Goal: Information Seeking & Learning: Find specific fact

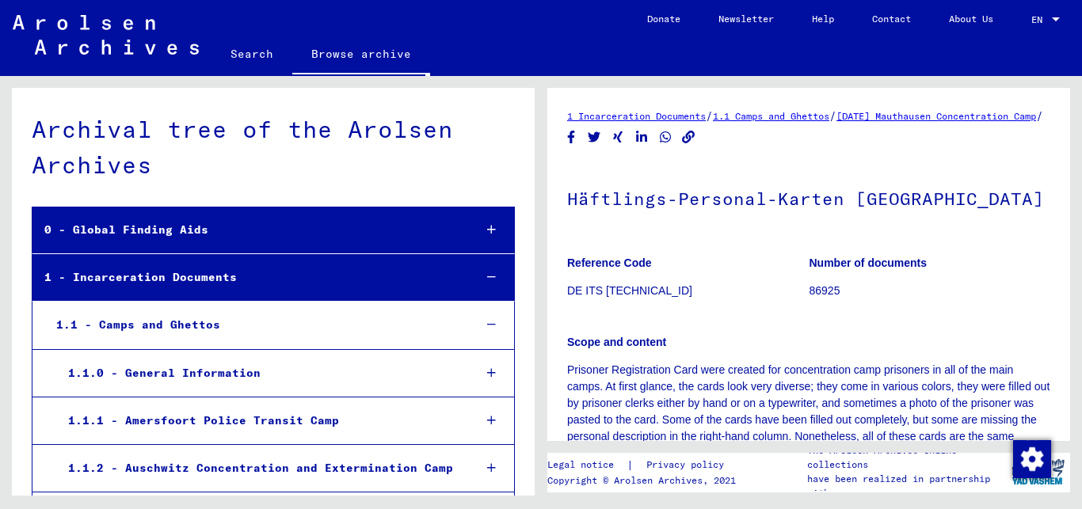
click at [245, 55] on link "Search" at bounding box center [251, 54] width 81 height 38
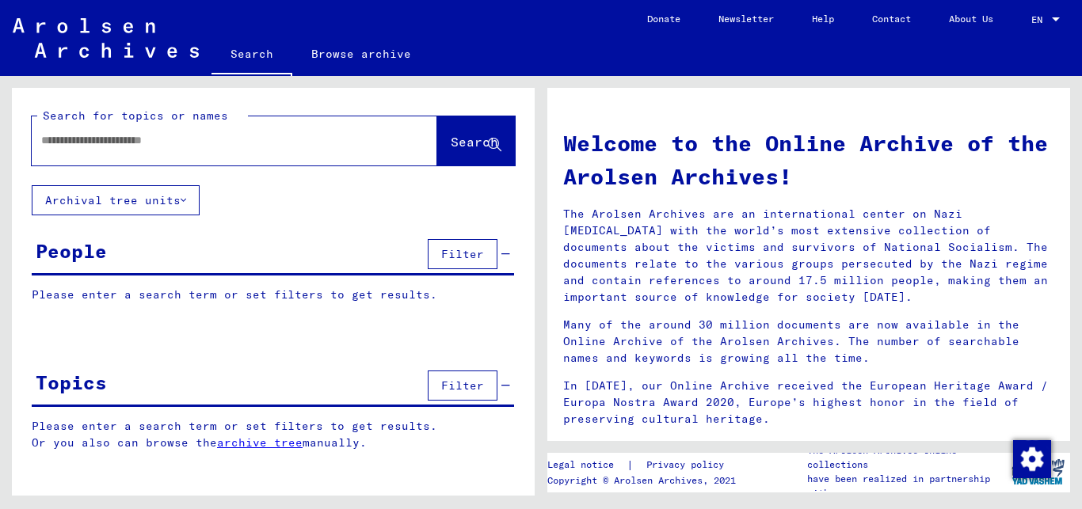
click at [255, 141] on input "text" at bounding box center [215, 140] width 349 height 17
type input "*****"
click at [458, 145] on span "Search" at bounding box center [475, 142] width 48 height 16
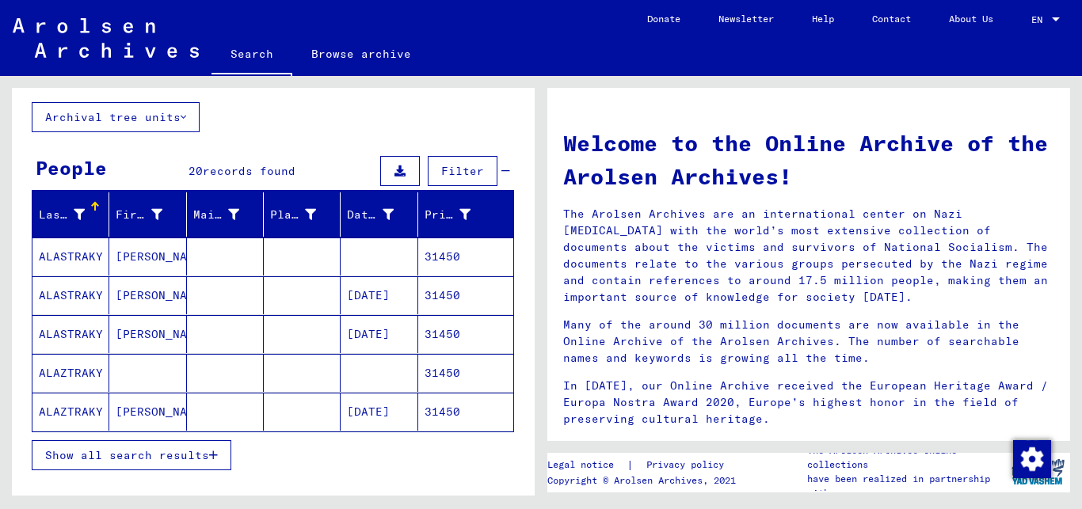
scroll to position [86, 0]
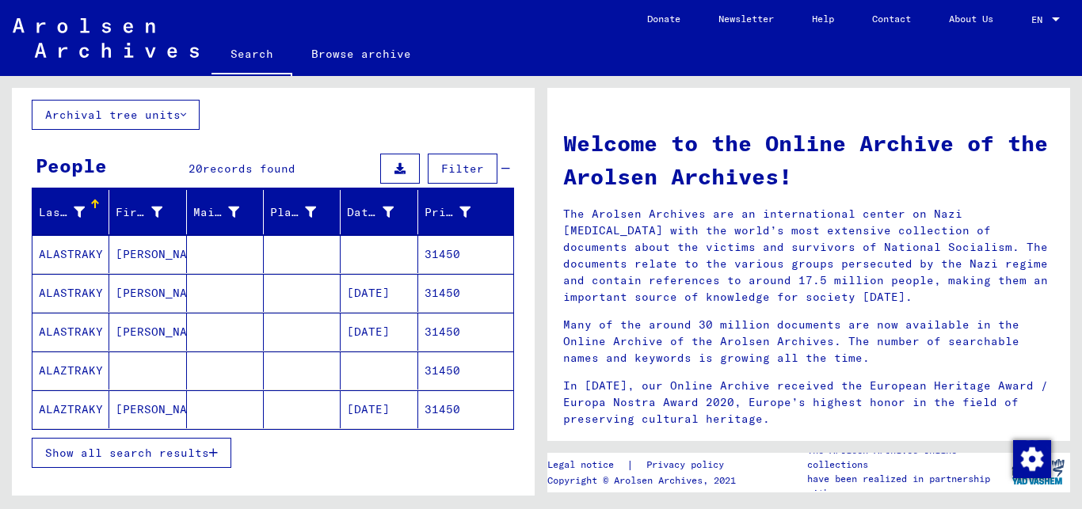
click at [219, 451] on button "Show all search results" at bounding box center [132, 453] width 200 height 30
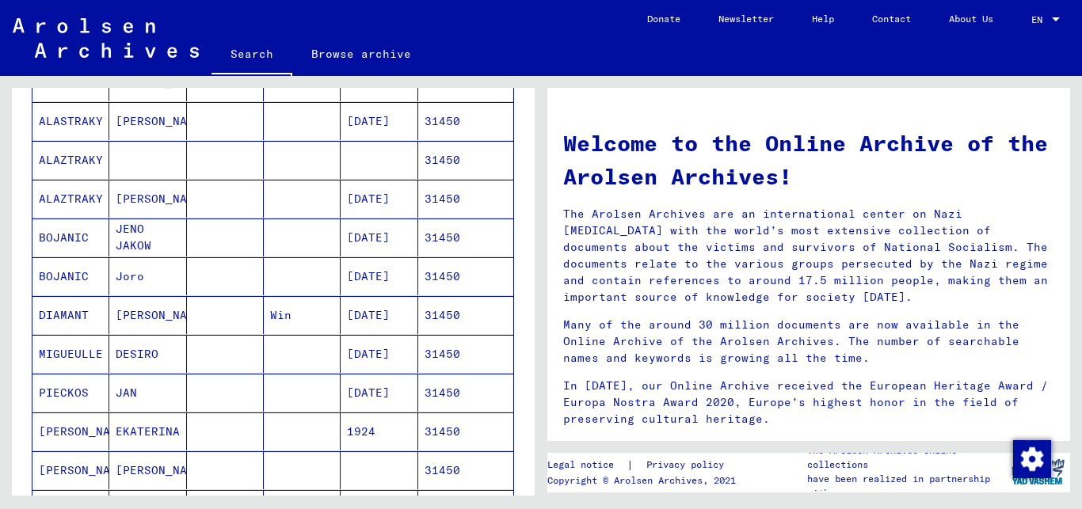
scroll to position [299, 0]
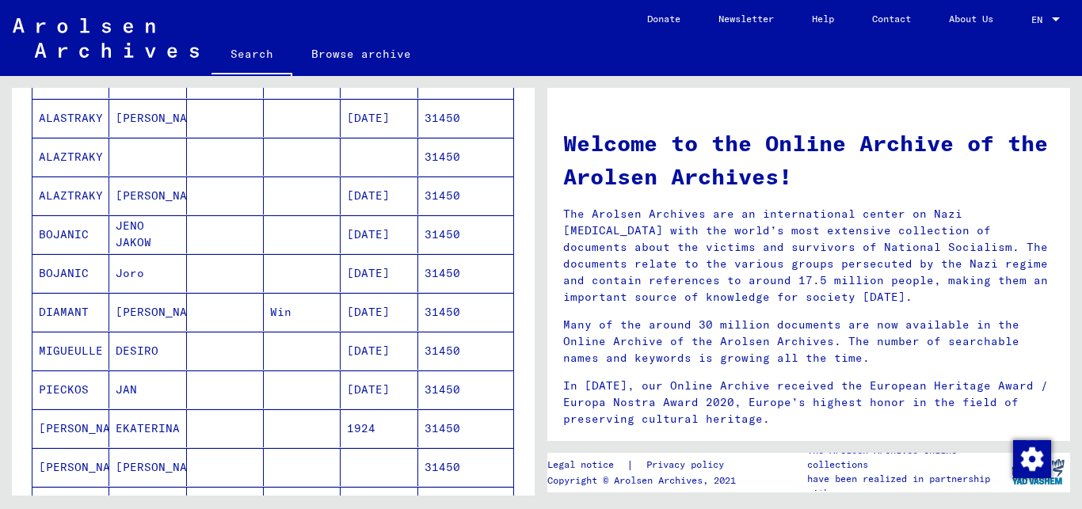
click at [361, 230] on mat-cell "[DATE]" at bounding box center [379, 234] width 77 height 38
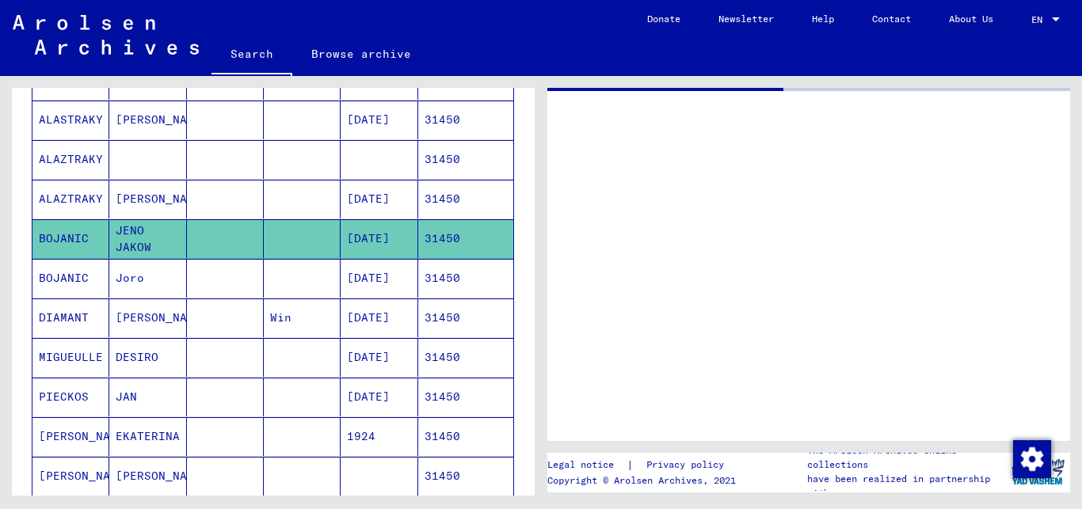
scroll to position [300, 0]
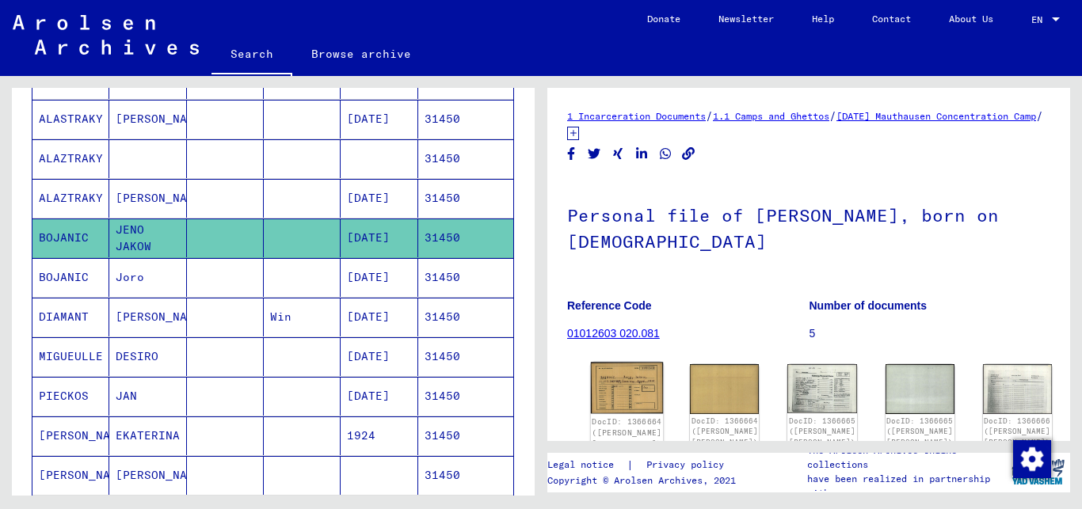
click at [614, 383] on img at bounding box center [627, 388] width 73 height 51
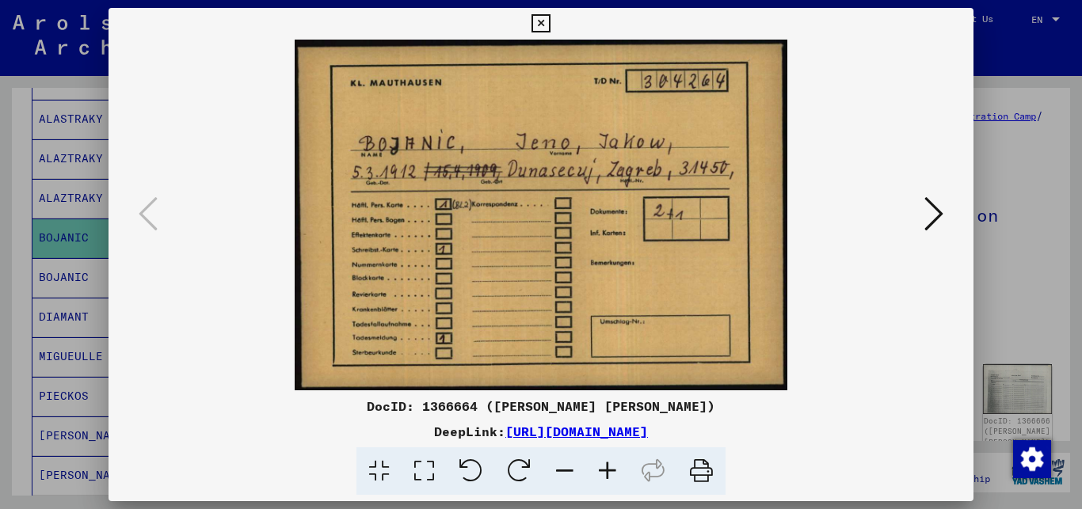
click at [934, 206] on icon at bounding box center [933, 214] width 19 height 38
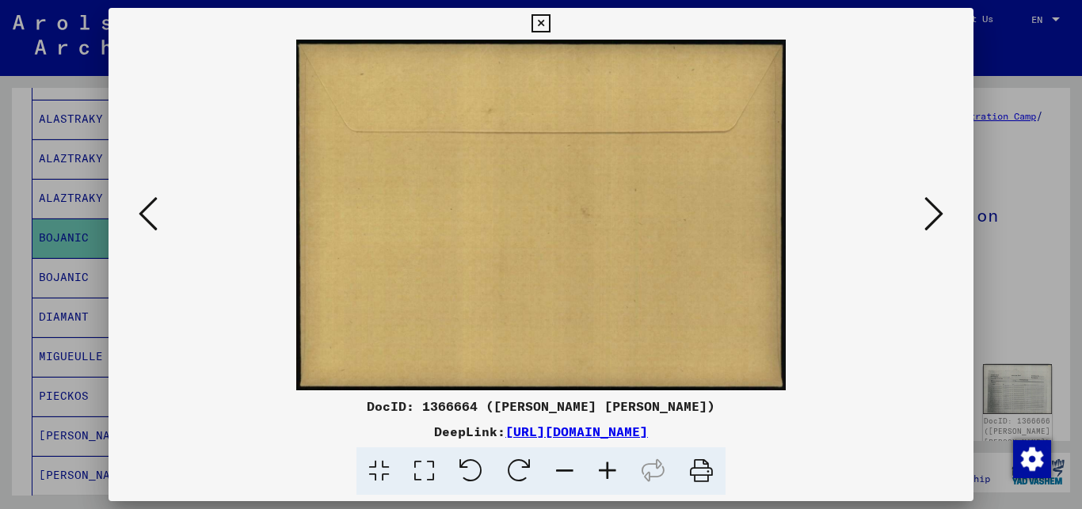
click at [934, 206] on icon at bounding box center [933, 214] width 19 height 38
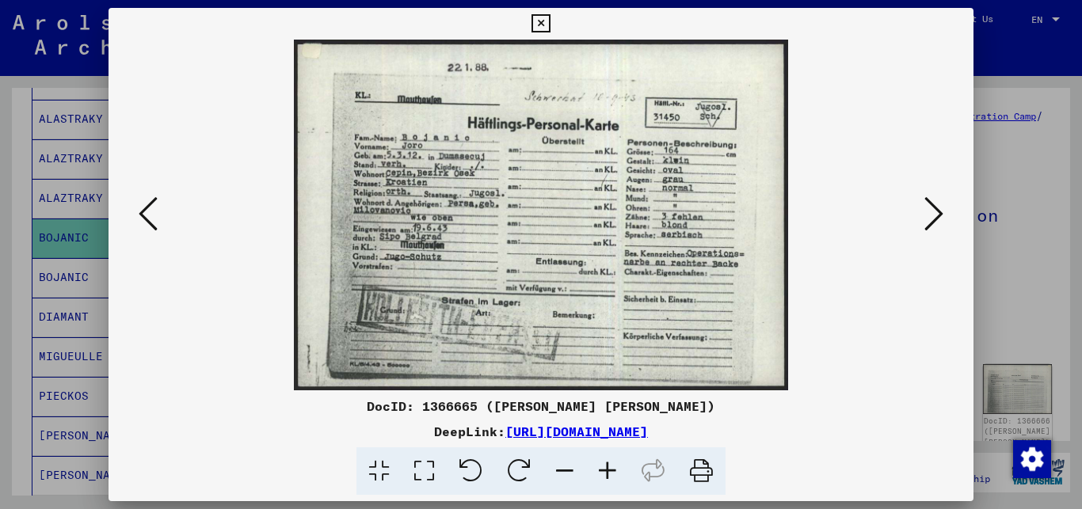
click at [607, 470] on icon at bounding box center [607, 472] width 43 height 48
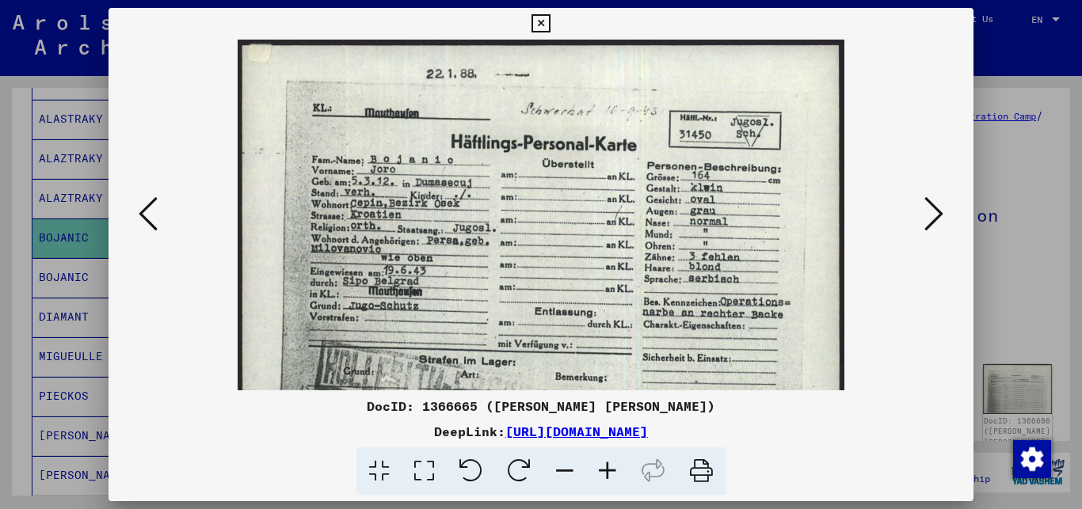
click at [607, 470] on icon at bounding box center [607, 472] width 43 height 48
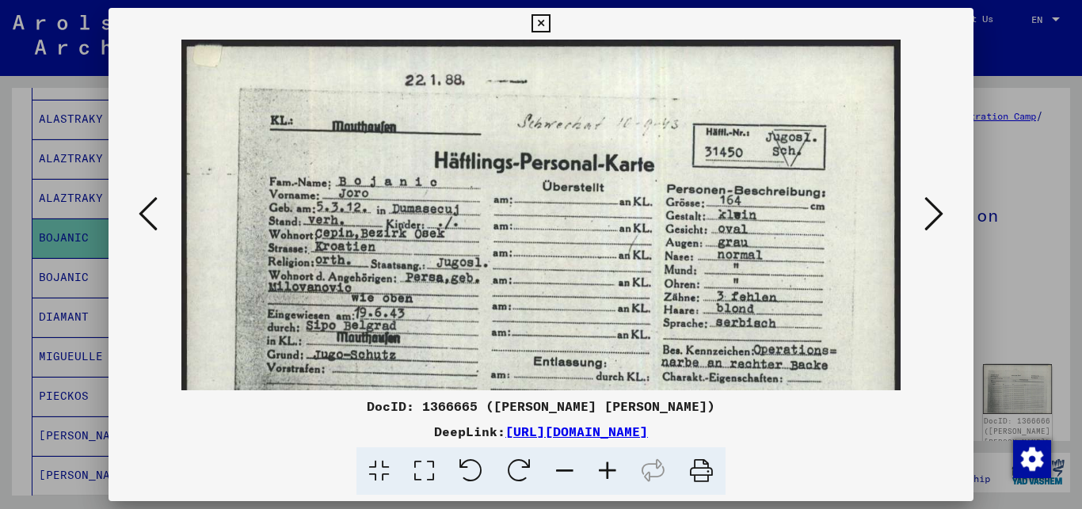
click at [932, 213] on icon at bounding box center [933, 214] width 19 height 38
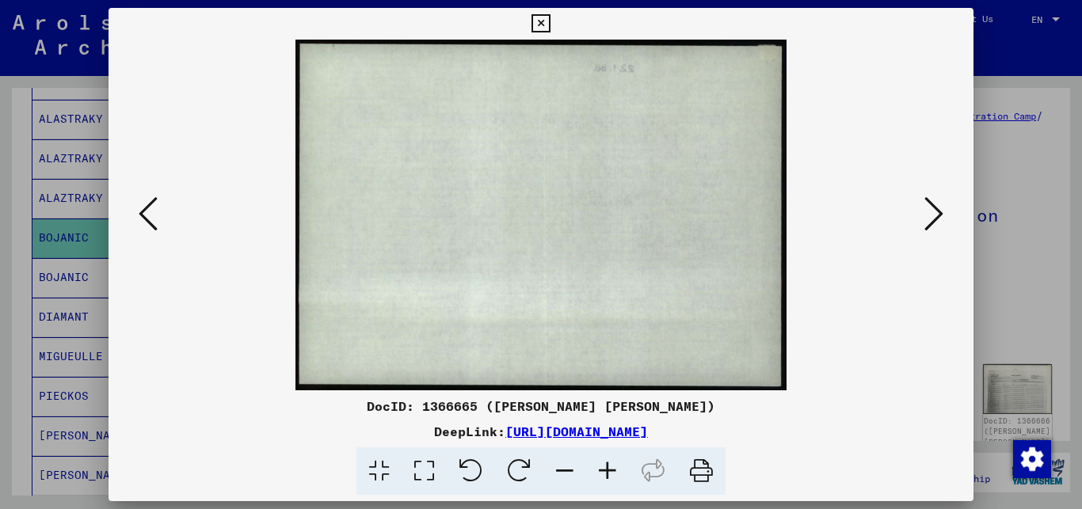
click at [932, 213] on icon at bounding box center [933, 214] width 19 height 38
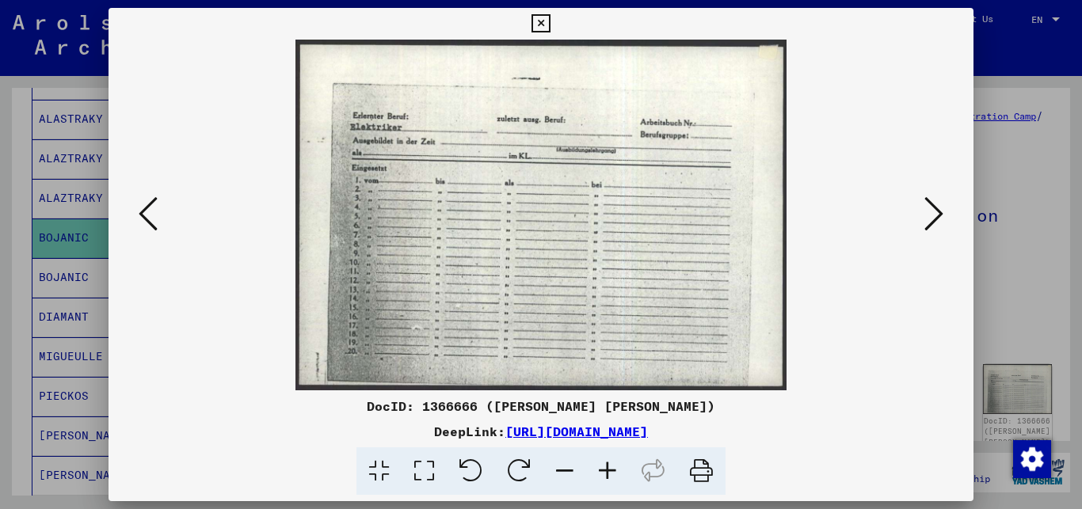
click at [932, 213] on icon at bounding box center [933, 214] width 19 height 38
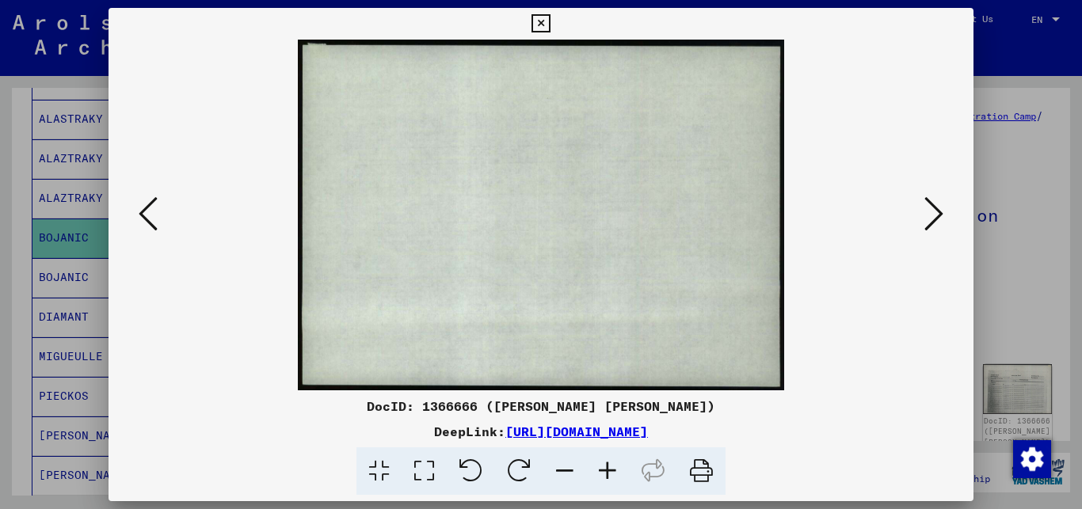
click at [932, 213] on icon at bounding box center [933, 214] width 19 height 38
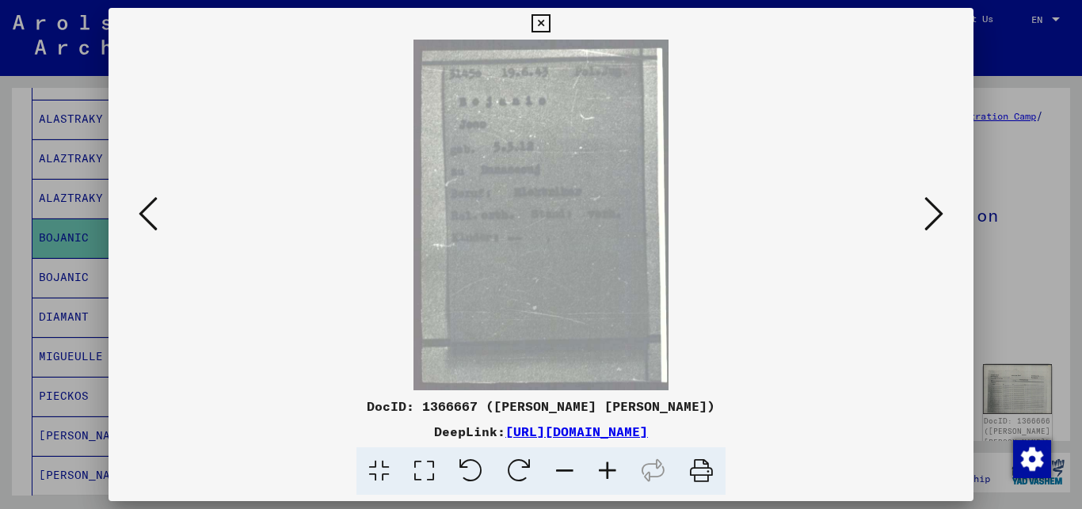
click at [608, 477] on icon at bounding box center [607, 472] width 43 height 48
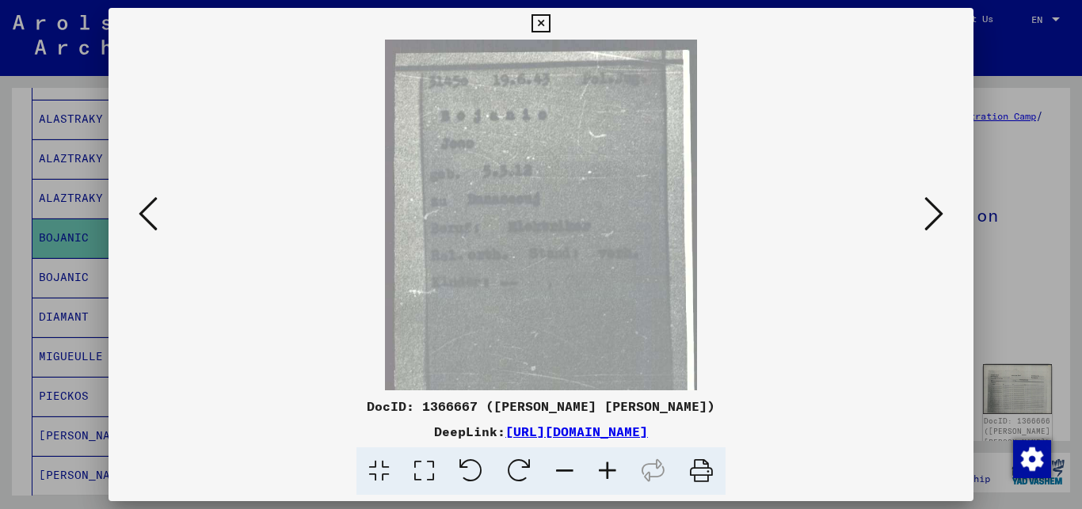
click at [608, 477] on icon at bounding box center [607, 472] width 43 height 48
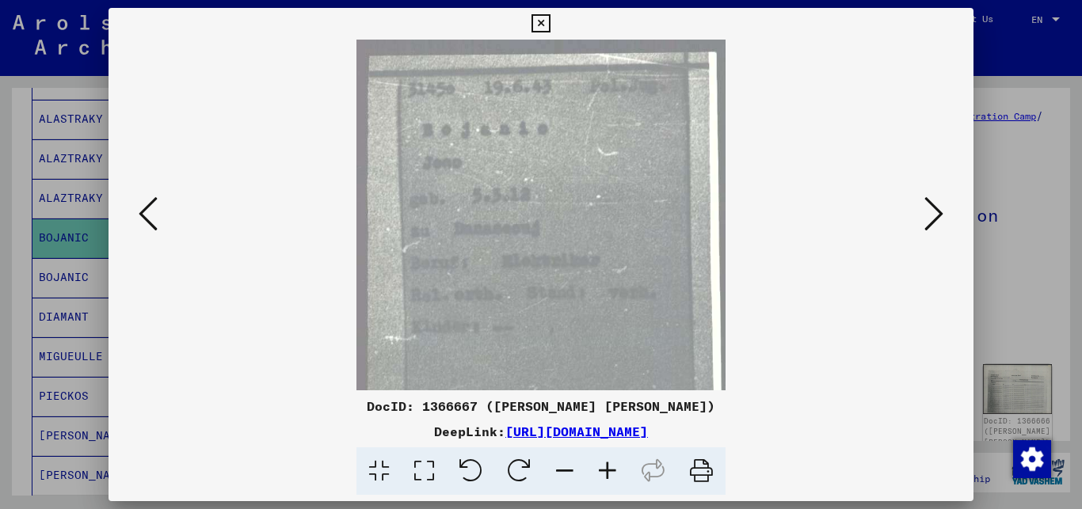
click at [608, 477] on icon at bounding box center [607, 472] width 43 height 48
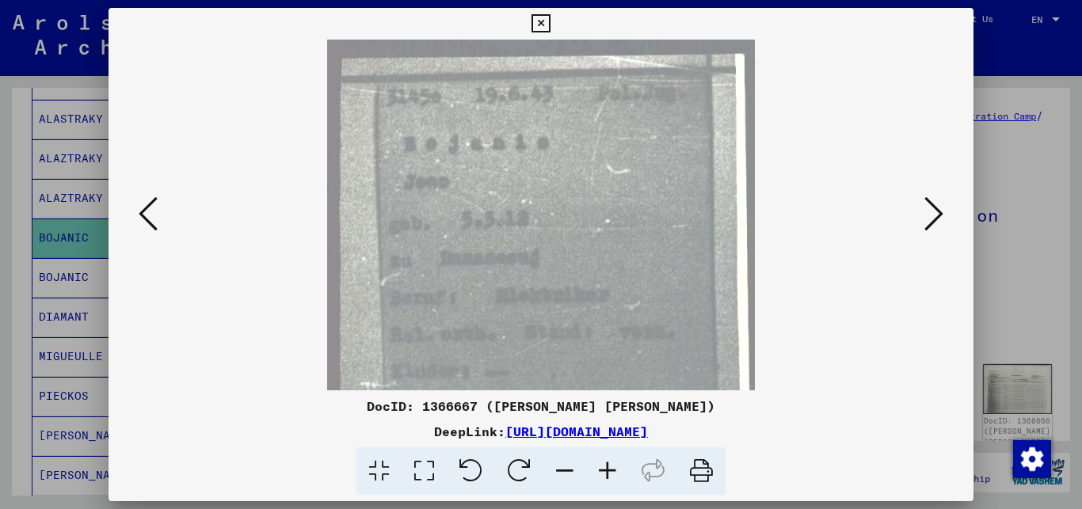
click at [608, 477] on icon at bounding box center [607, 472] width 43 height 48
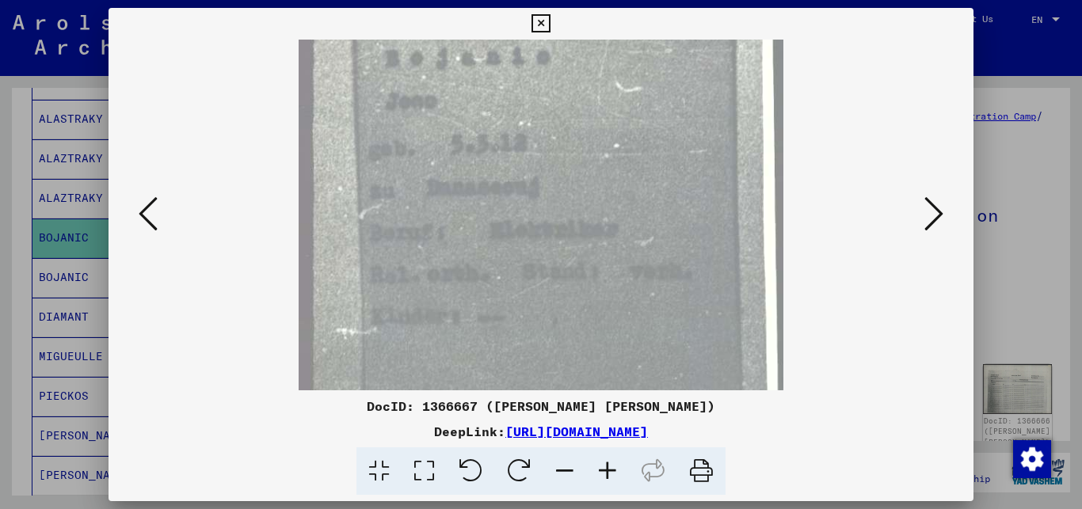
scroll to position [101, 0]
drag, startPoint x: 631, startPoint y: 277, endPoint x: 634, endPoint y: 177, distance: 100.6
click at [634, 177] on img at bounding box center [541, 273] width 485 height 668
click at [938, 209] on icon at bounding box center [933, 214] width 19 height 38
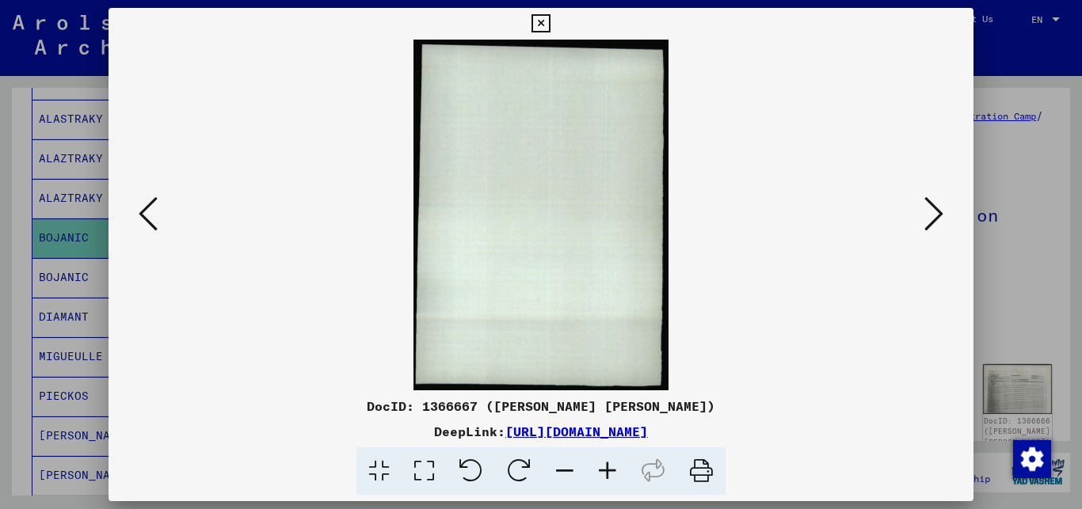
scroll to position [0, 0]
click at [938, 209] on icon at bounding box center [933, 214] width 19 height 38
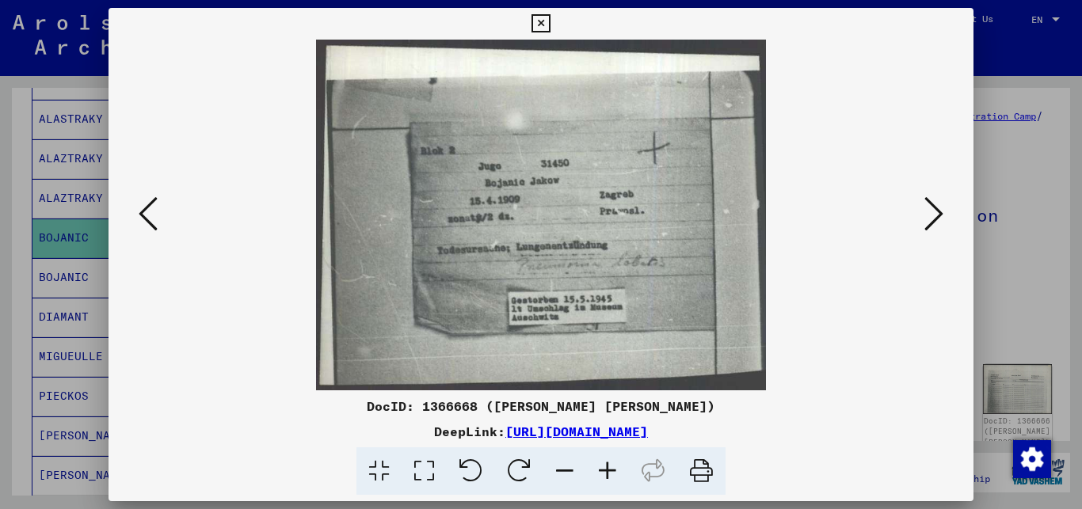
click at [602, 469] on icon at bounding box center [607, 472] width 43 height 48
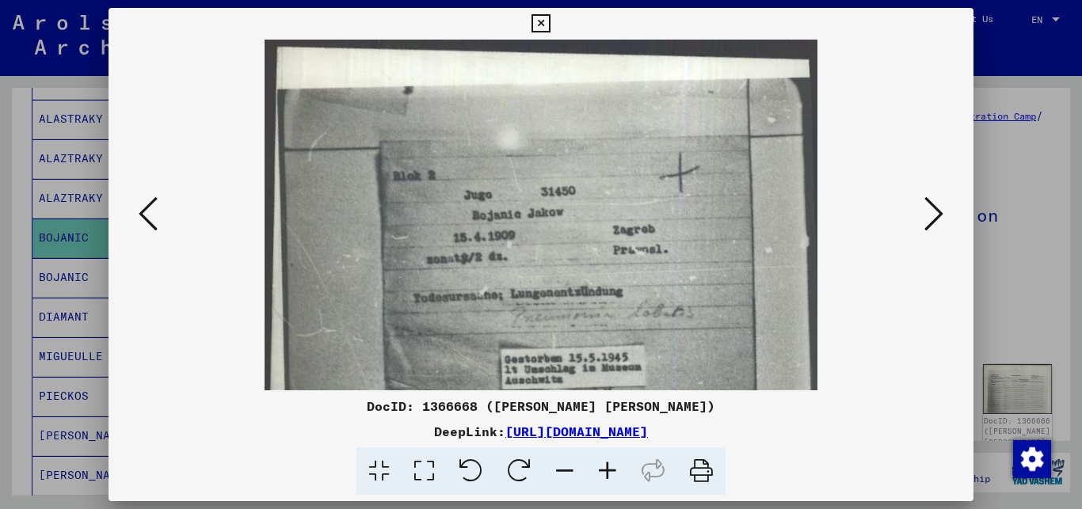
click at [602, 469] on icon at bounding box center [607, 472] width 43 height 48
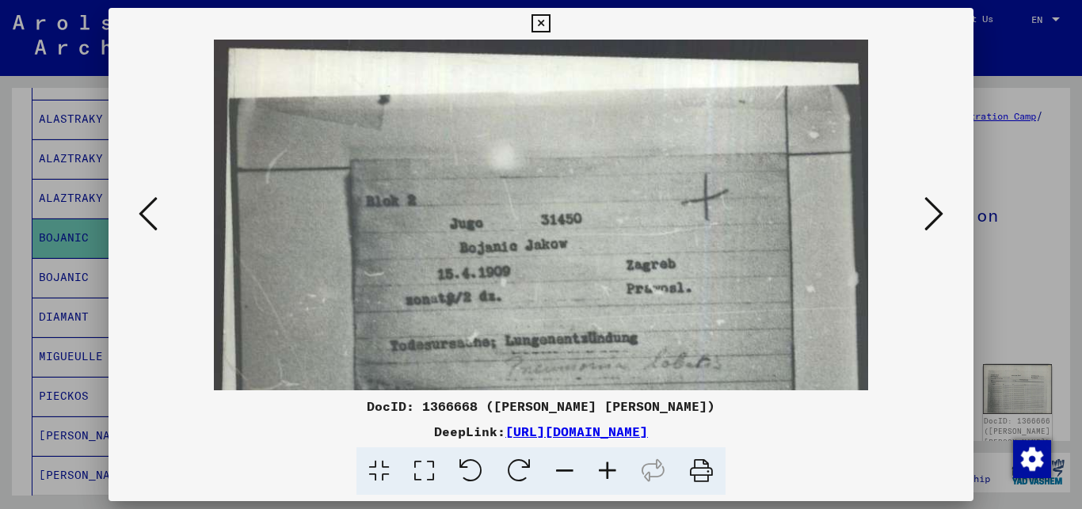
click at [602, 469] on icon at bounding box center [607, 472] width 43 height 48
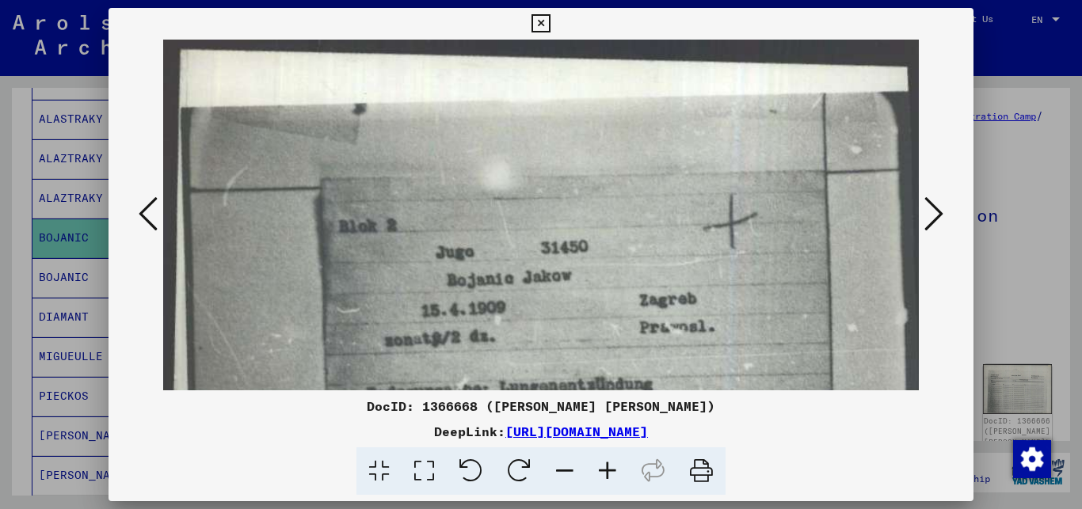
click at [602, 469] on icon at bounding box center [607, 472] width 43 height 48
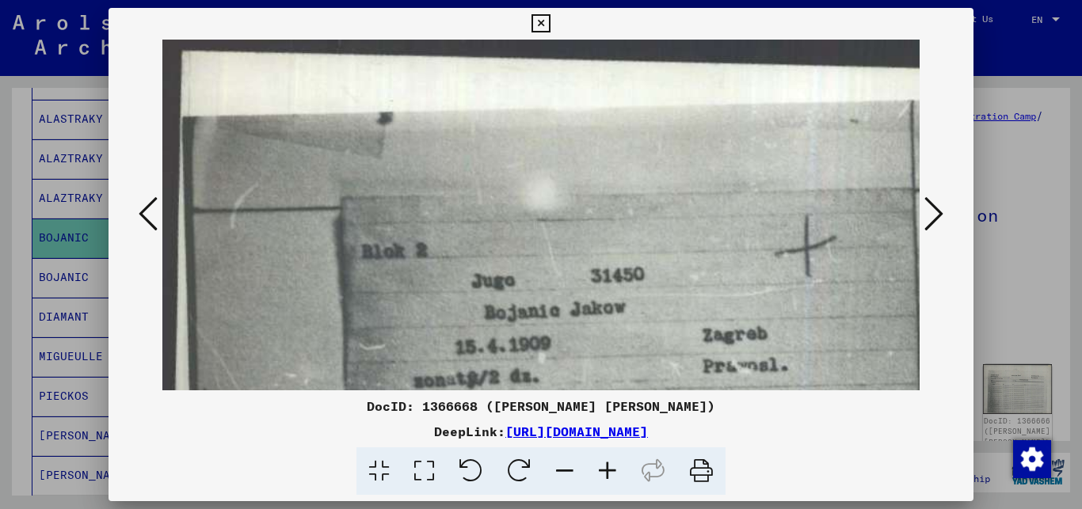
click at [602, 469] on icon at bounding box center [607, 472] width 43 height 48
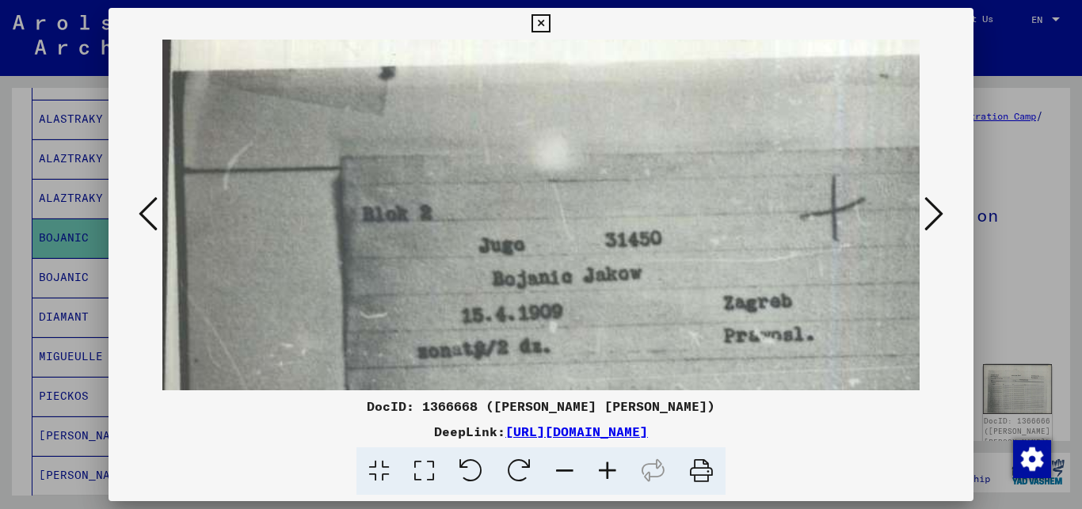
scroll to position [50, 12]
drag, startPoint x: 673, startPoint y: 331, endPoint x: 662, endPoint y: 281, distance: 51.1
click at [662, 281] on img at bounding box center [604, 343] width 908 height 707
click at [942, 209] on icon at bounding box center [933, 214] width 19 height 38
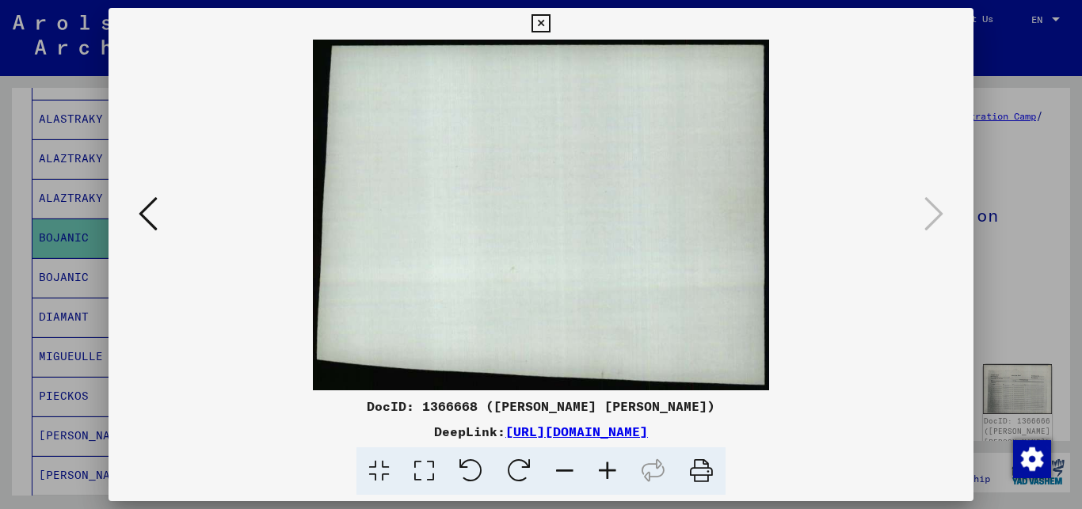
click at [1009, 271] on div at bounding box center [541, 254] width 1082 height 509
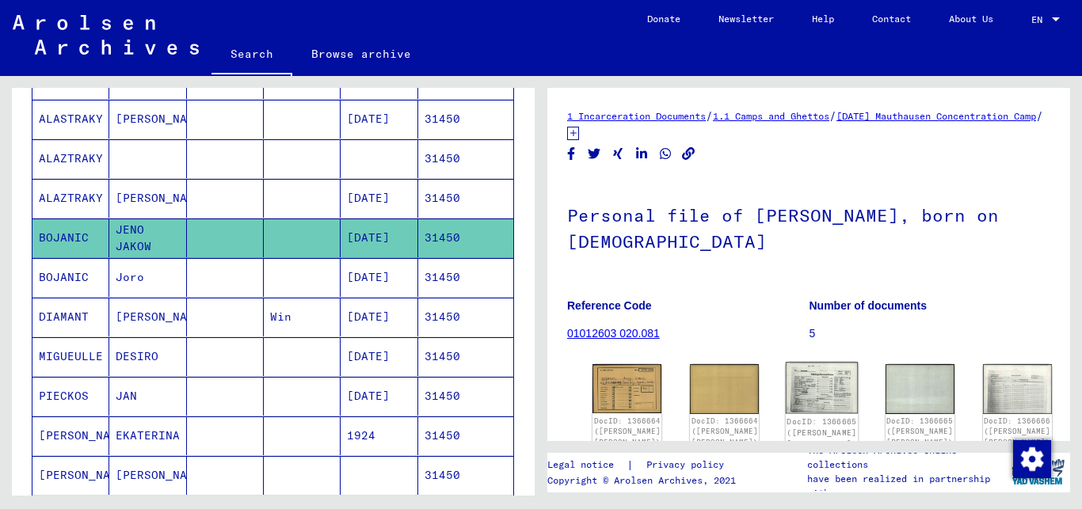
click at [786, 390] on img at bounding box center [822, 388] width 73 height 51
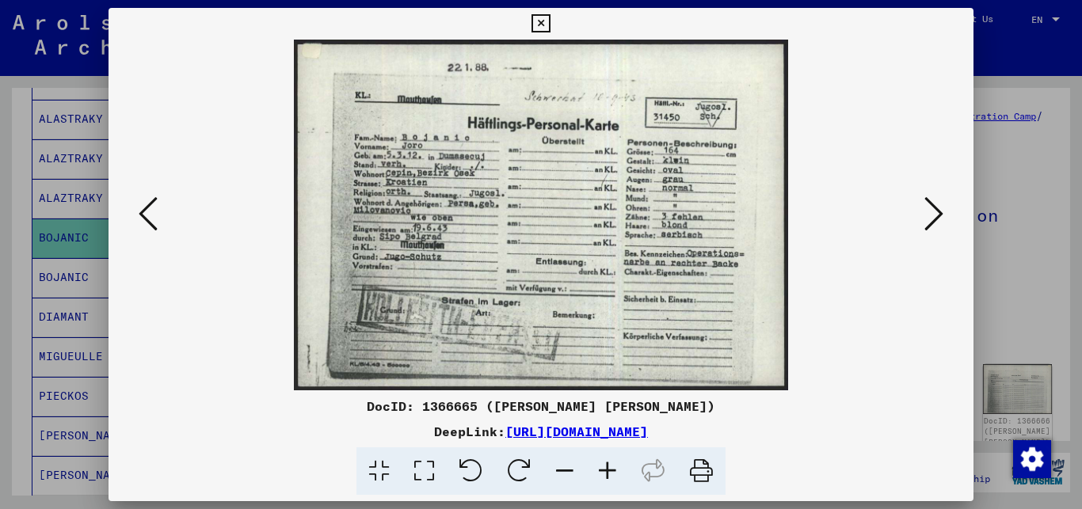
click at [610, 472] on icon at bounding box center [607, 472] width 43 height 48
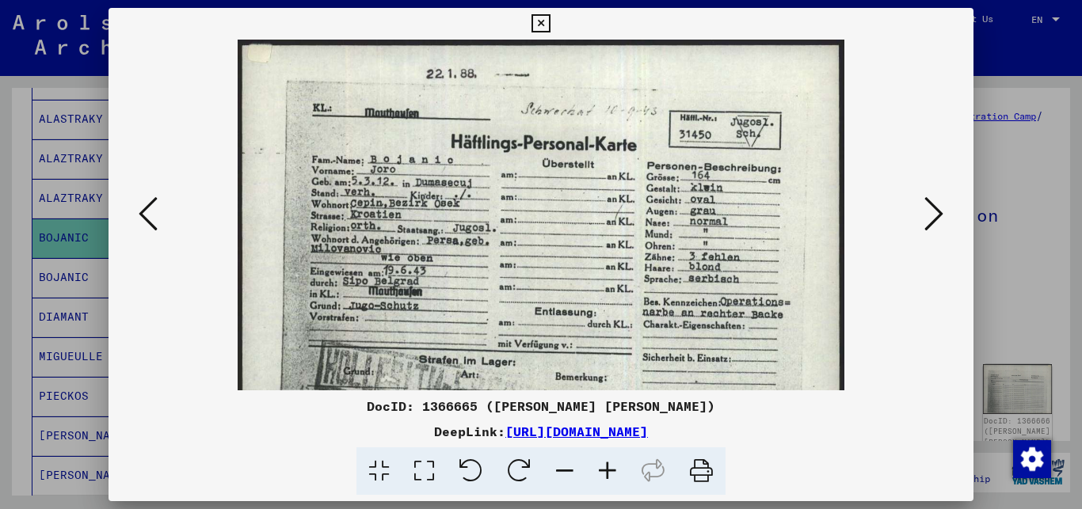
click at [610, 472] on icon at bounding box center [607, 472] width 43 height 48
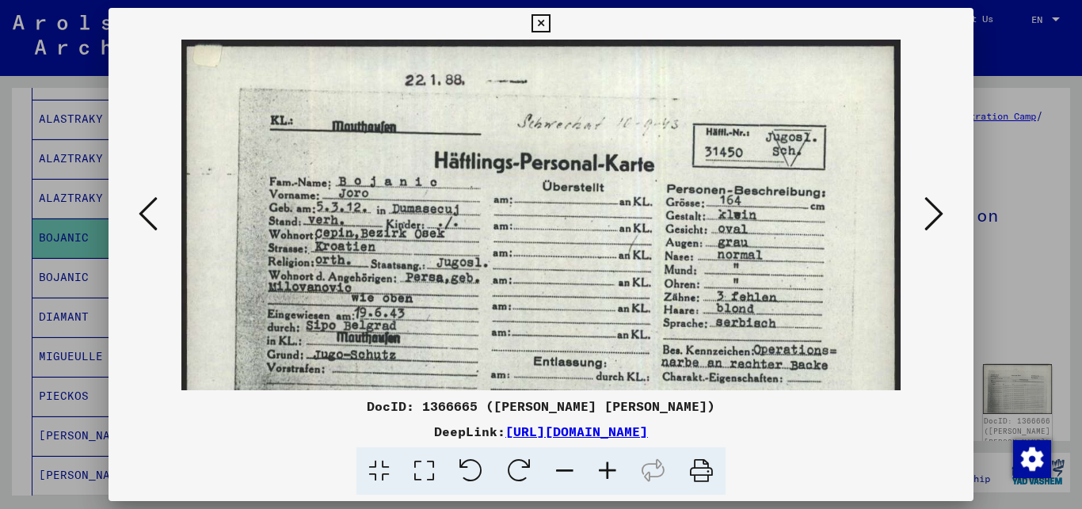
click at [610, 472] on icon at bounding box center [607, 472] width 43 height 48
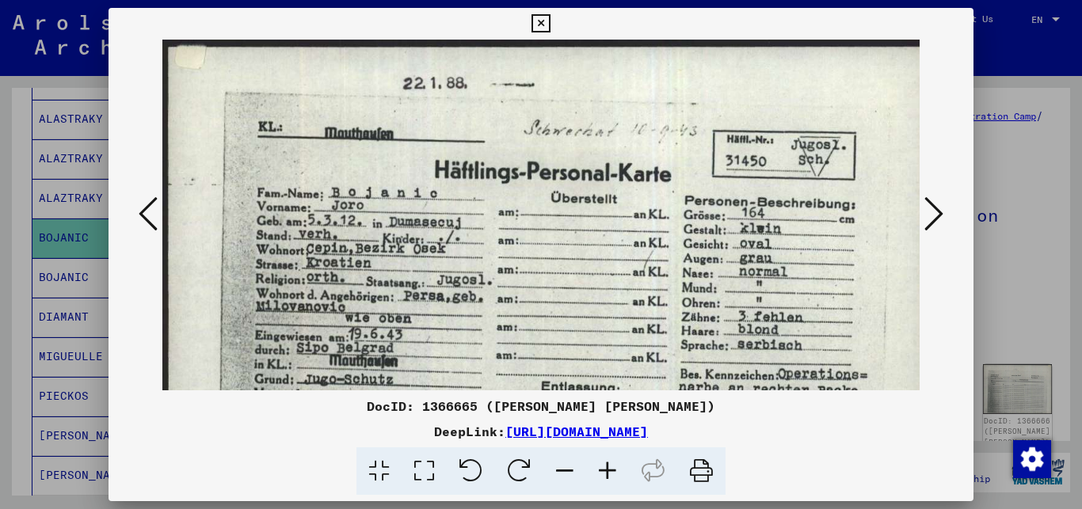
click at [152, 218] on icon at bounding box center [148, 214] width 19 height 38
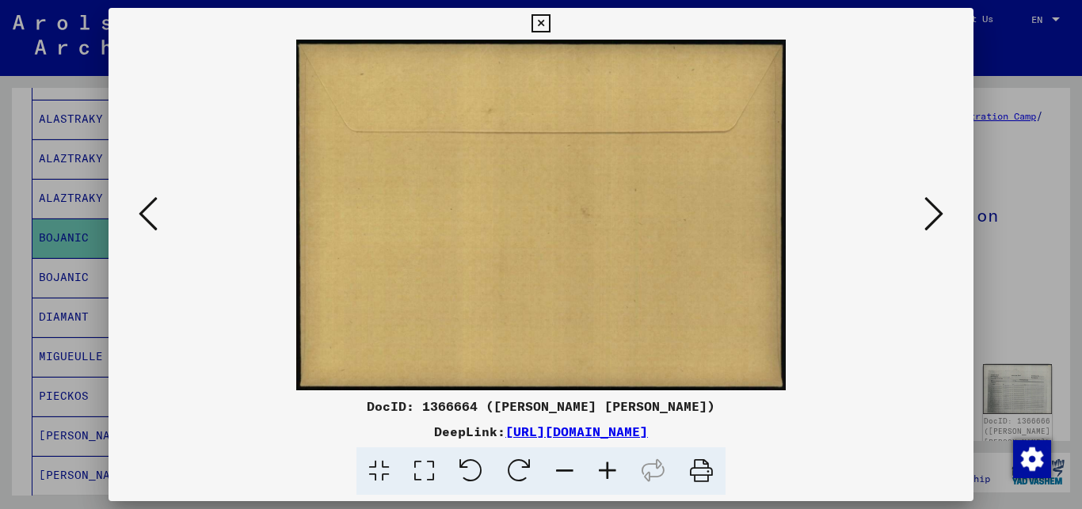
click at [152, 218] on icon at bounding box center [148, 214] width 19 height 38
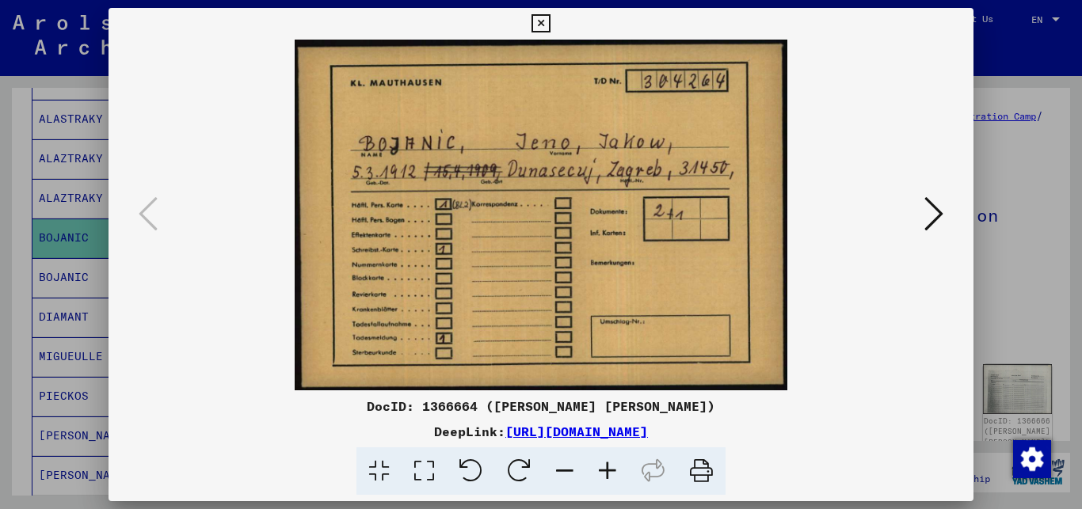
click at [932, 211] on icon at bounding box center [933, 214] width 19 height 38
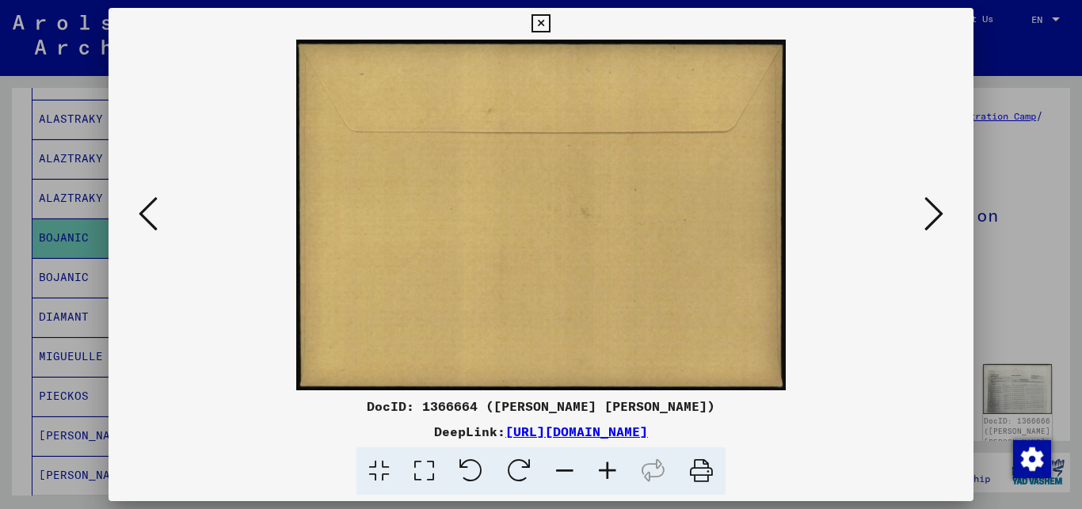
click at [932, 211] on icon at bounding box center [933, 214] width 19 height 38
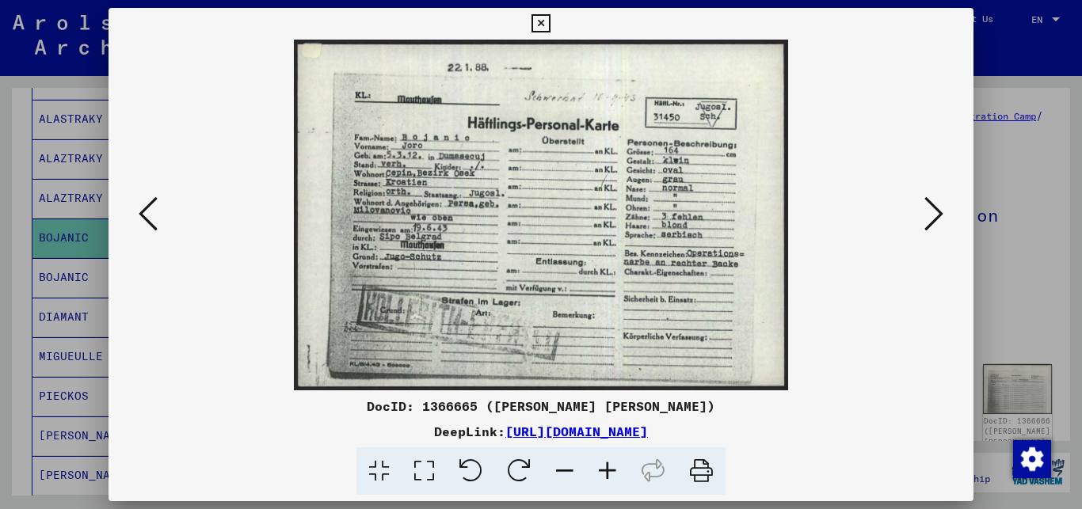
click at [932, 211] on icon at bounding box center [933, 214] width 19 height 38
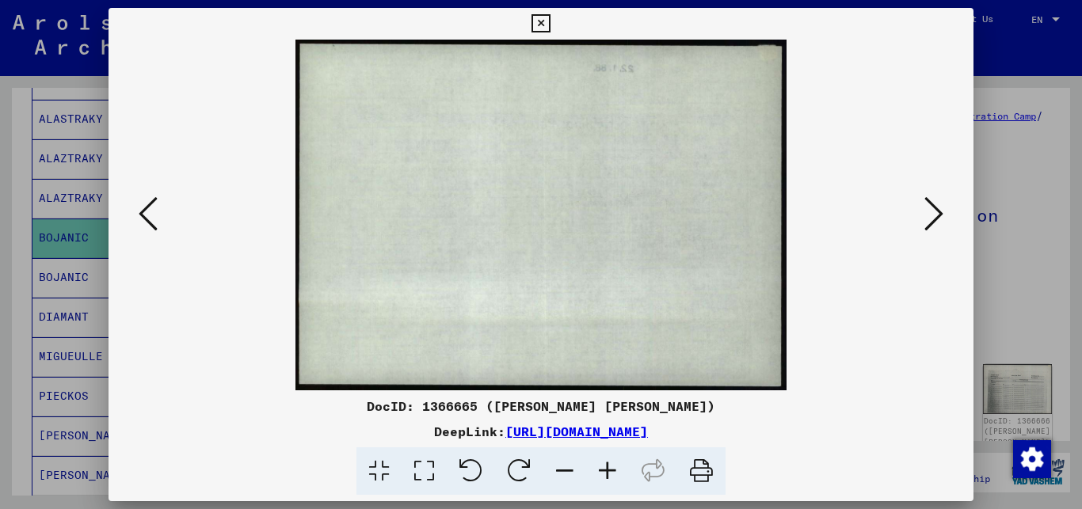
click at [932, 211] on icon at bounding box center [933, 214] width 19 height 38
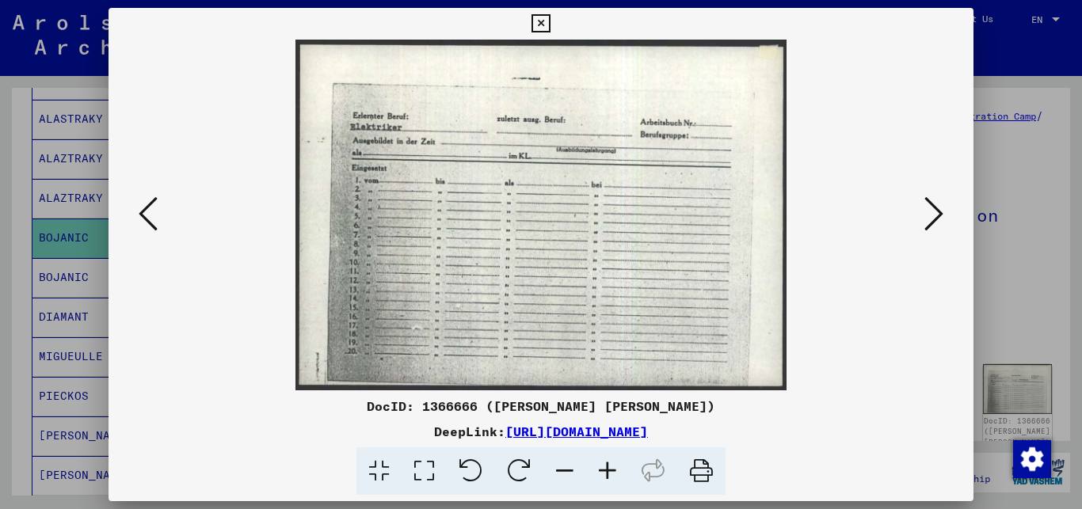
click at [932, 211] on icon at bounding box center [933, 214] width 19 height 38
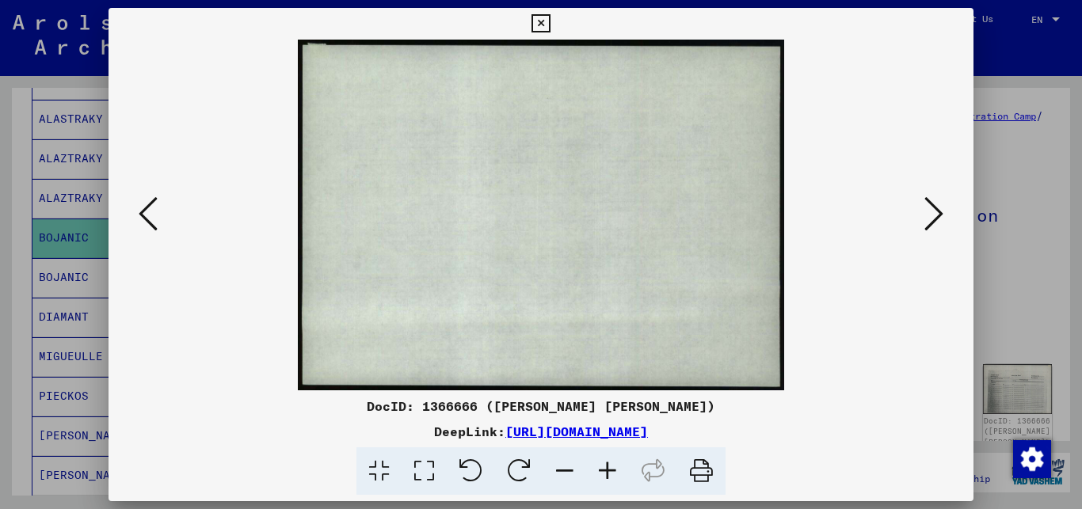
click at [932, 211] on icon at bounding box center [933, 214] width 19 height 38
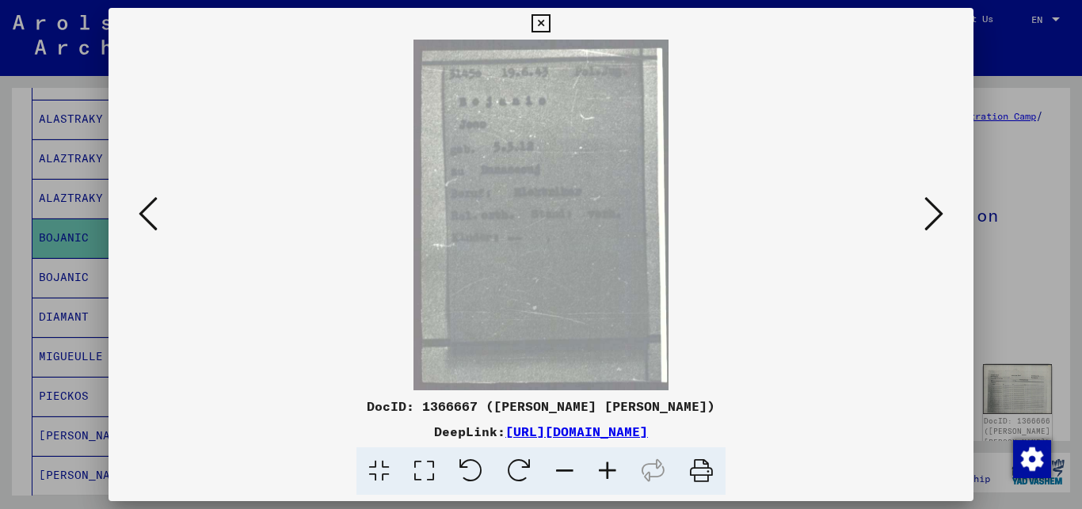
click at [932, 211] on icon at bounding box center [933, 214] width 19 height 38
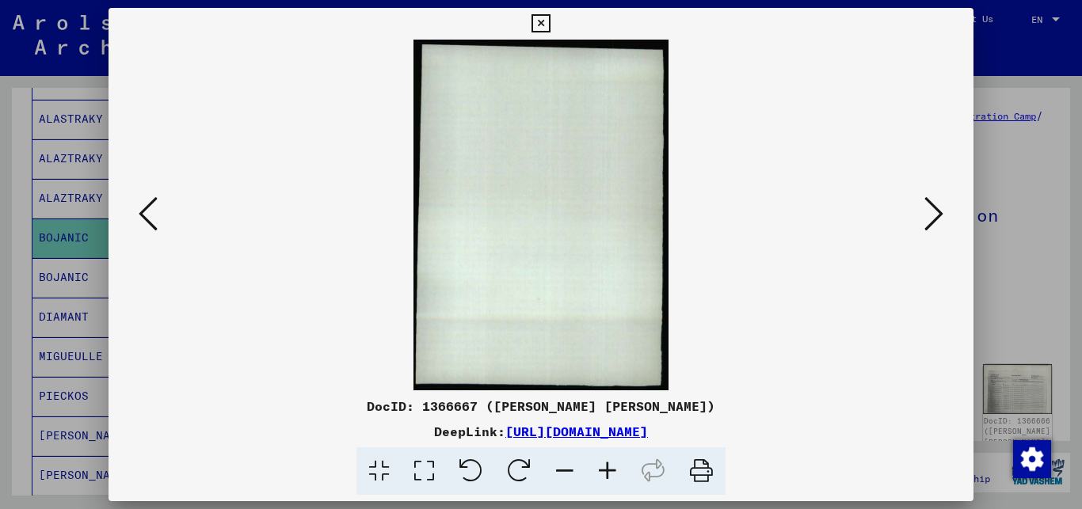
click at [932, 211] on icon at bounding box center [933, 214] width 19 height 38
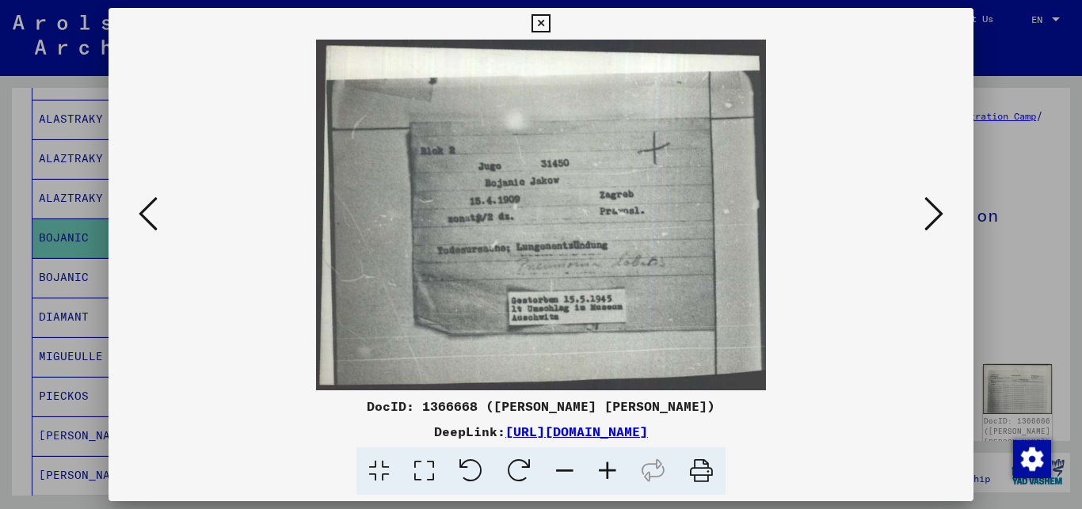
click at [614, 471] on icon at bounding box center [607, 472] width 43 height 48
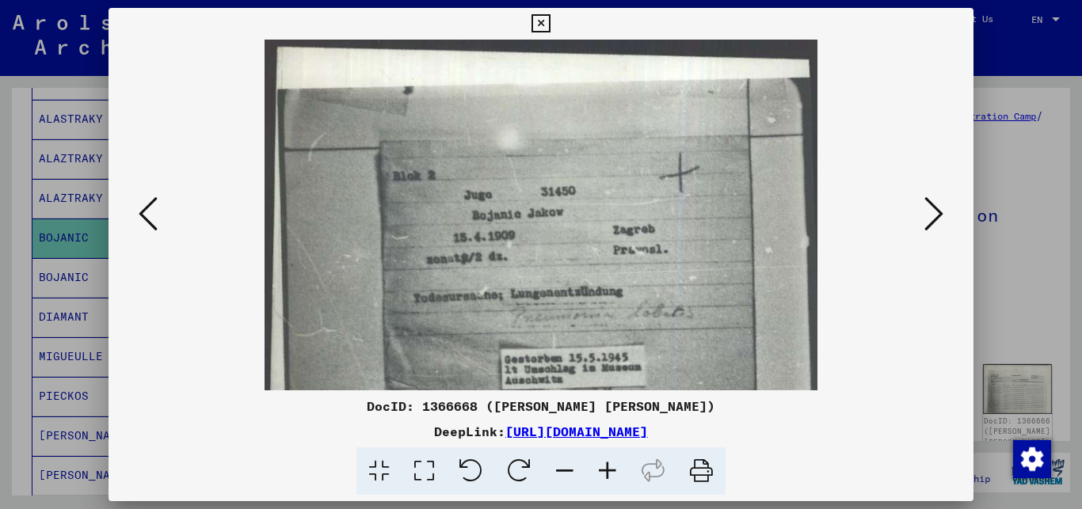
click at [614, 471] on icon at bounding box center [607, 472] width 43 height 48
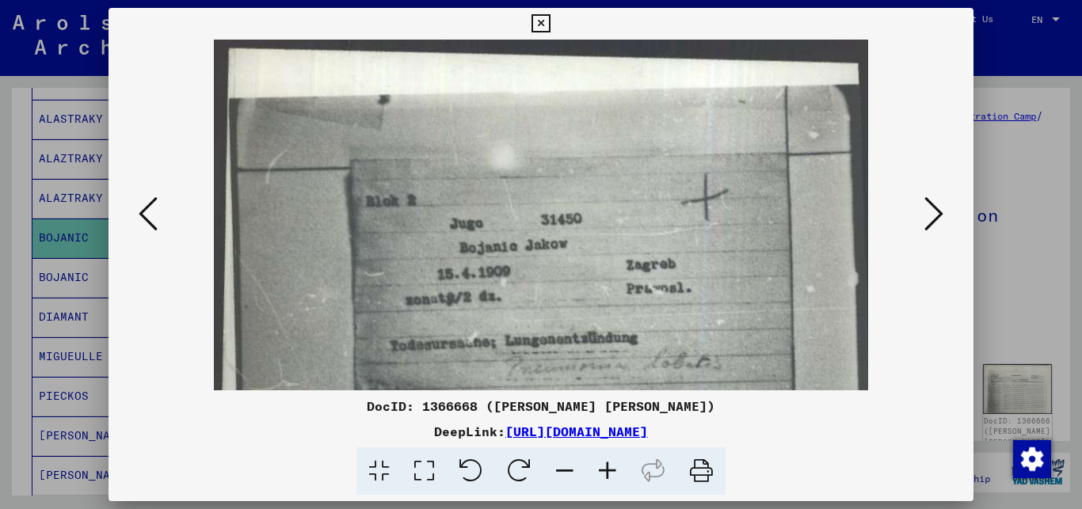
click at [614, 471] on icon at bounding box center [607, 472] width 43 height 48
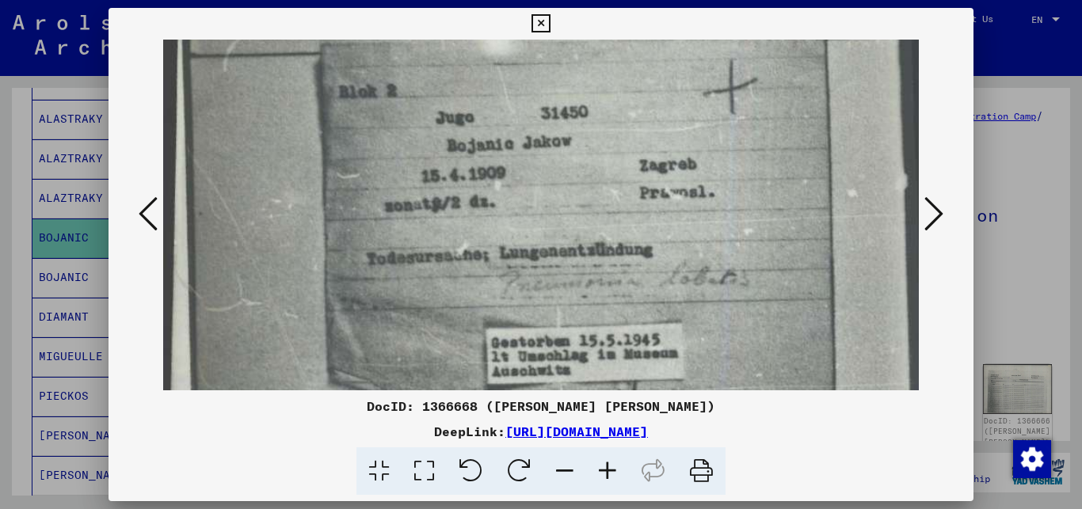
scroll to position [166, 0]
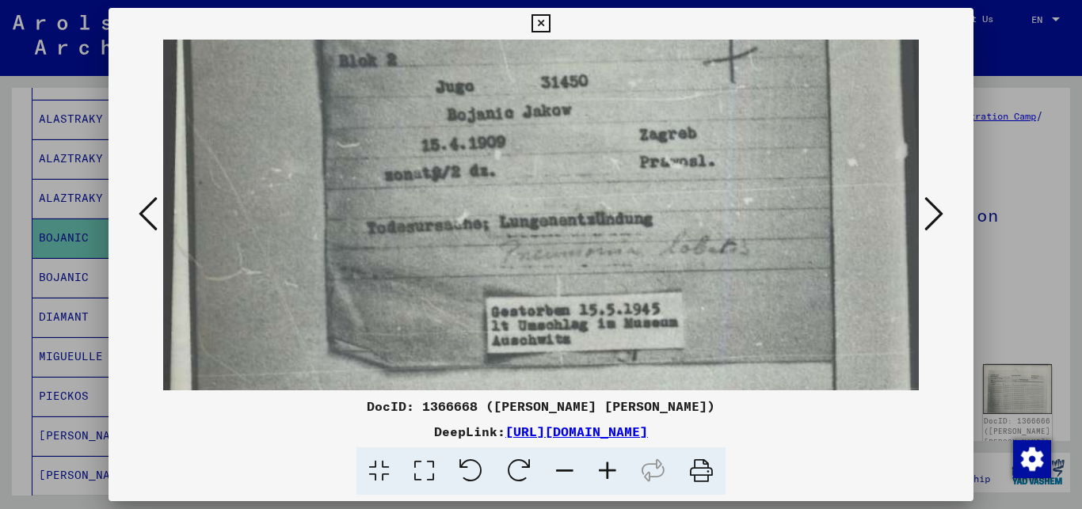
drag, startPoint x: 620, startPoint y: 295, endPoint x: 620, endPoint y: 131, distance: 164.7
click at [620, 131] on img at bounding box center [541, 168] width 756 height 588
click at [992, 182] on div at bounding box center [541, 254] width 1082 height 509
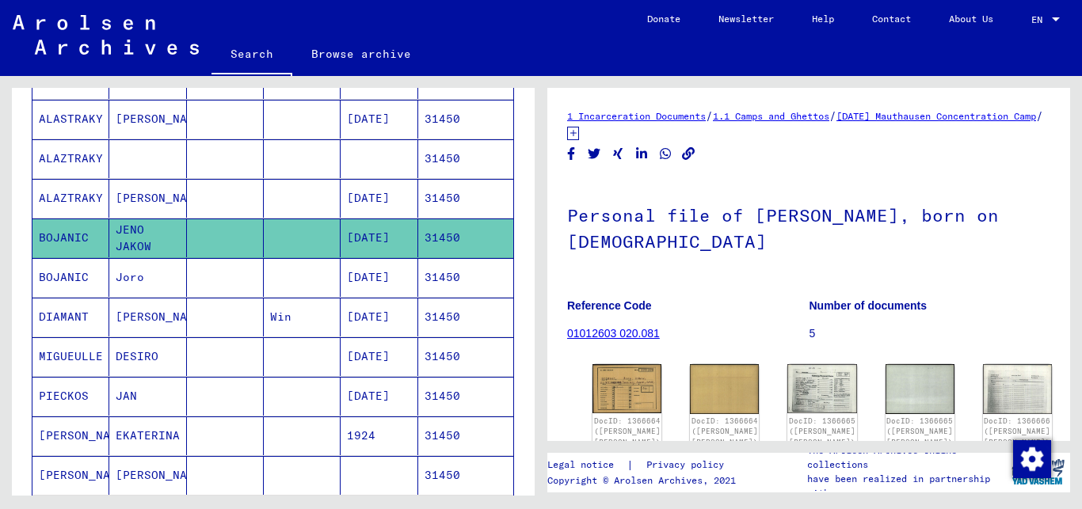
click at [428, 277] on mat-cell "31450" at bounding box center [465, 277] width 95 height 39
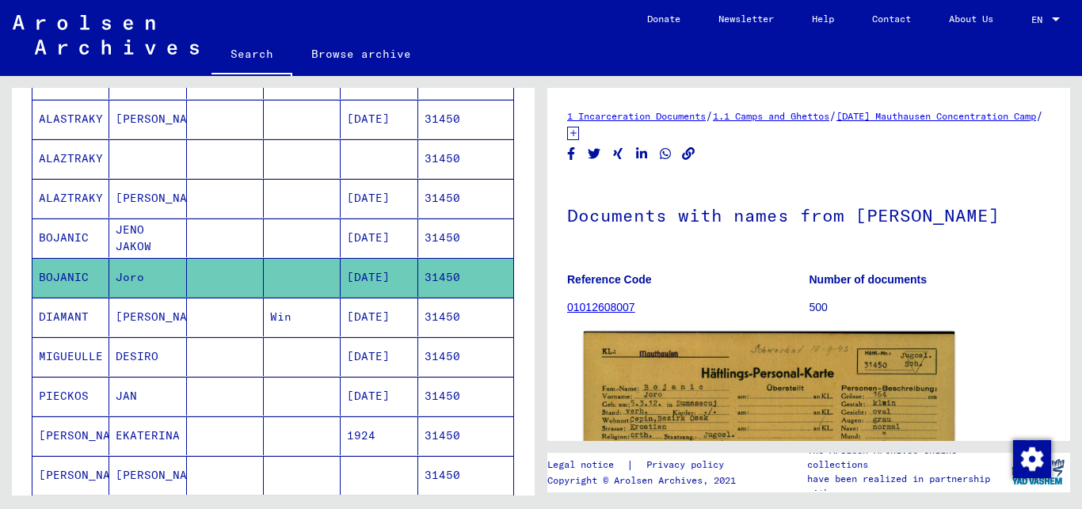
click at [773, 418] on img at bounding box center [769, 463] width 371 height 263
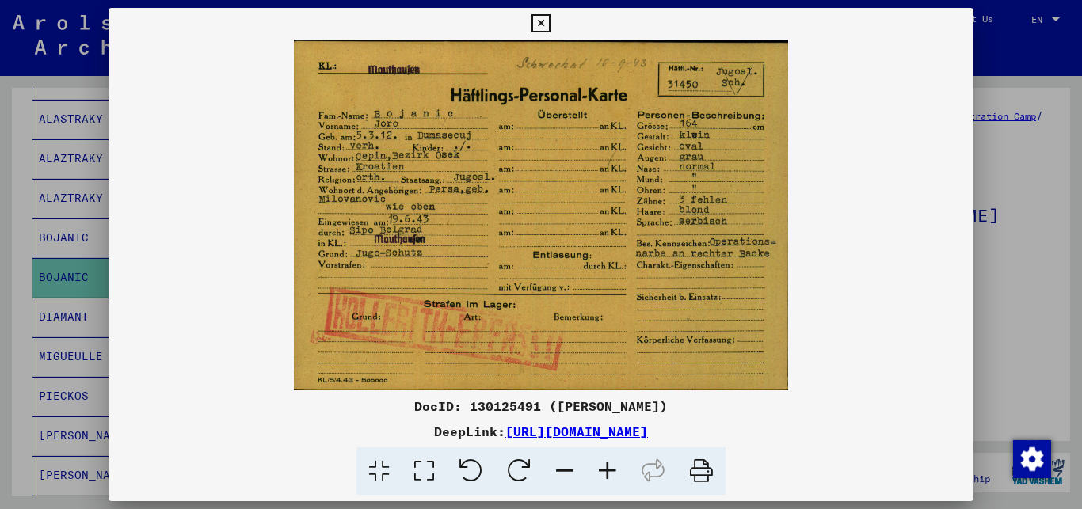
click at [607, 471] on icon at bounding box center [607, 472] width 43 height 48
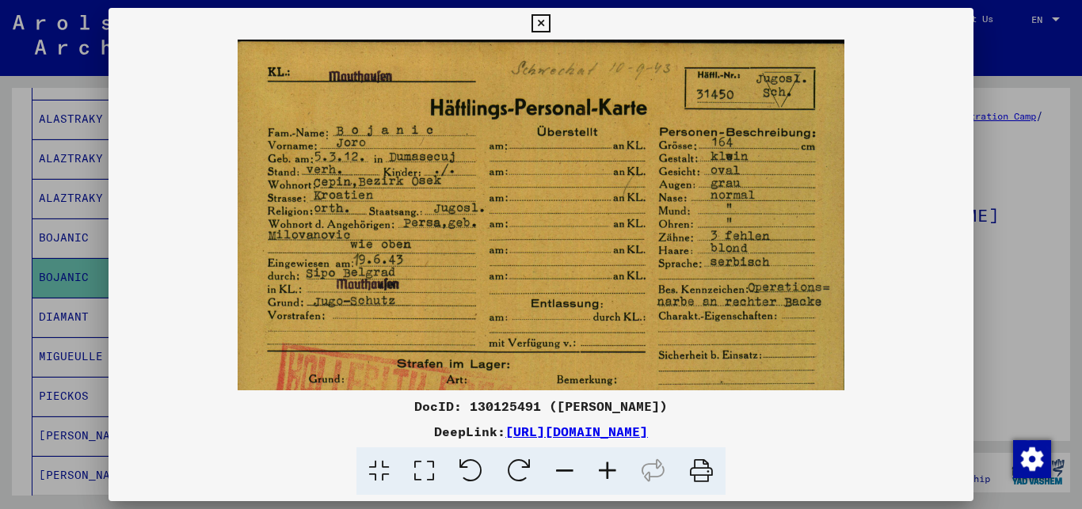
click at [607, 471] on icon at bounding box center [607, 472] width 43 height 48
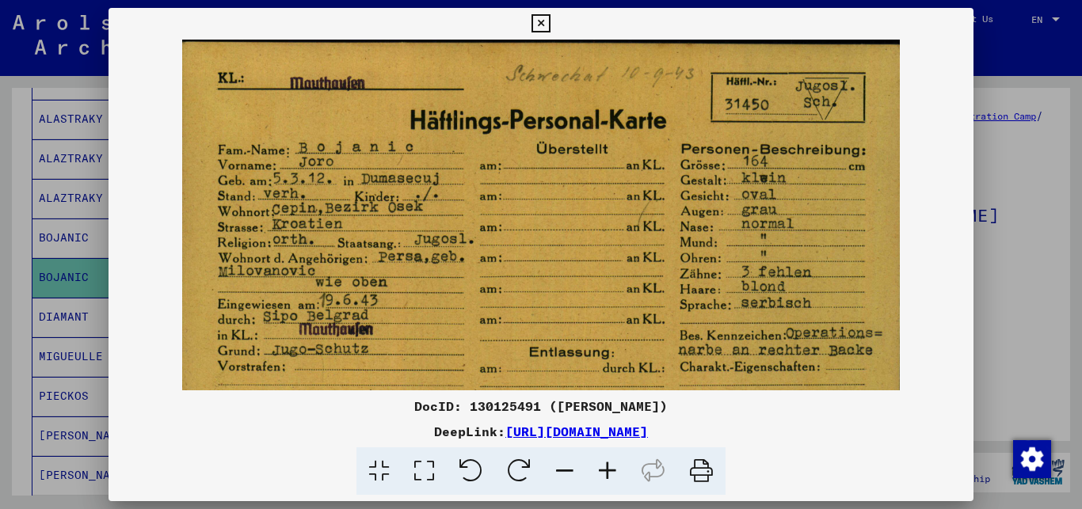
click at [607, 471] on icon at bounding box center [607, 472] width 43 height 48
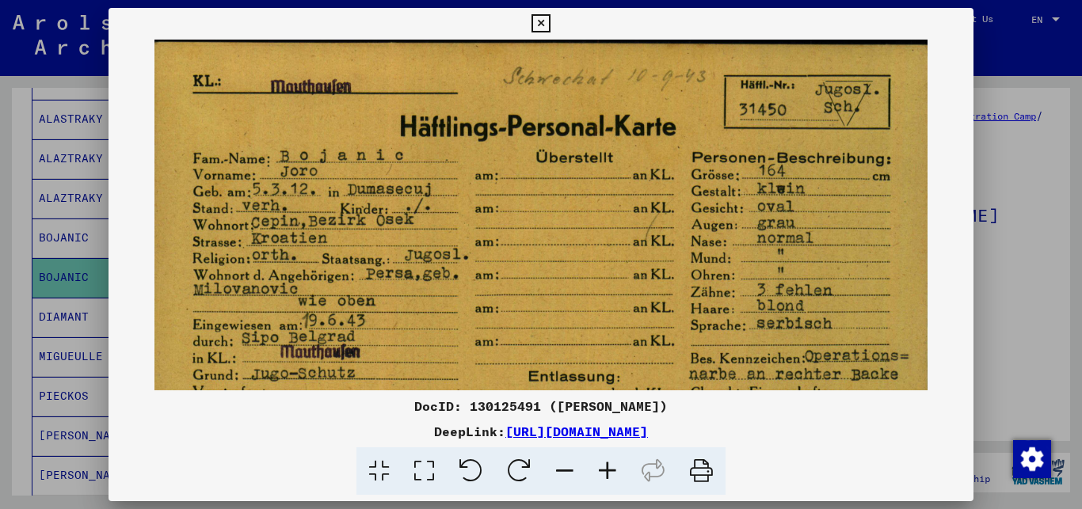
click at [607, 471] on icon at bounding box center [607, 472] width 43 height 48
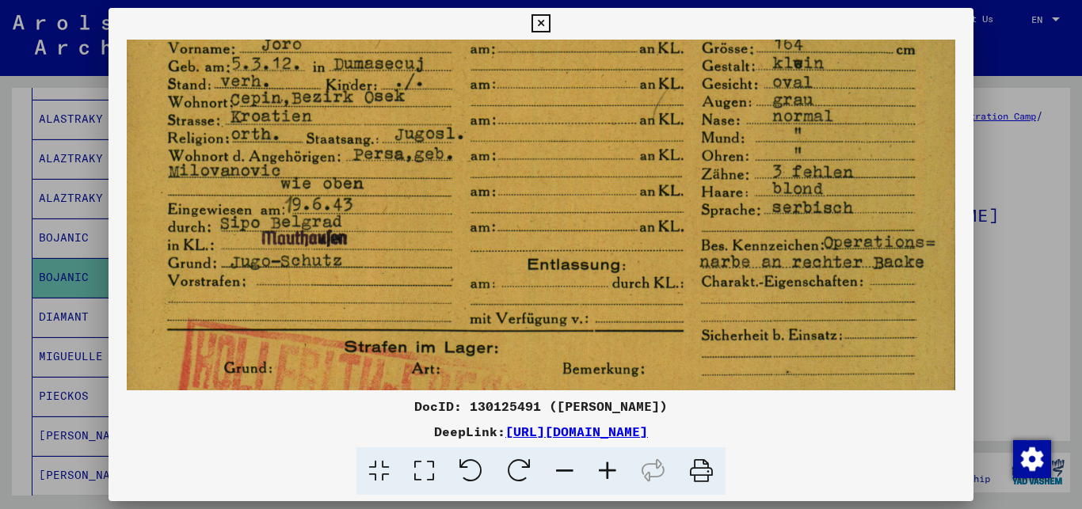
scroll to position [137, 0]
drag, startPoint x: 649, startPoint y: 285, endPoint x: 649, endPoint y: 169, distance: 115.6
click at [649, 169] on img at bounding box center [541, 197] width 829 height 588
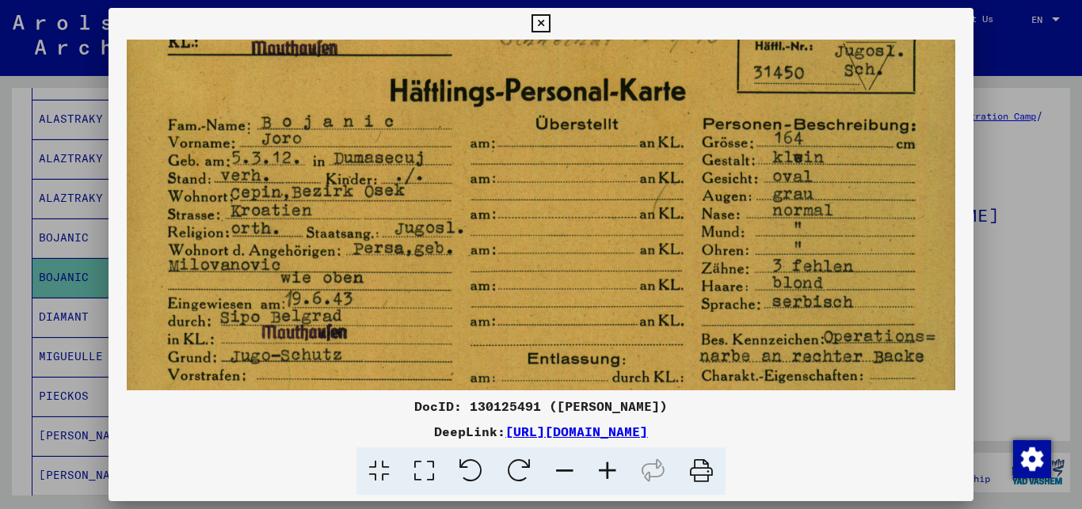
scroll to position [41, 0]
drag, startPoint x: 798, startPoint y: 173, endPoint x: 805, endPoint y: 269, distance: 96.0
click at [805, 269] on img at bounding box center [541, 292] width 829 height 588
click at [550, 16] on icon at bounding box center [540, 23] width 18 height 19
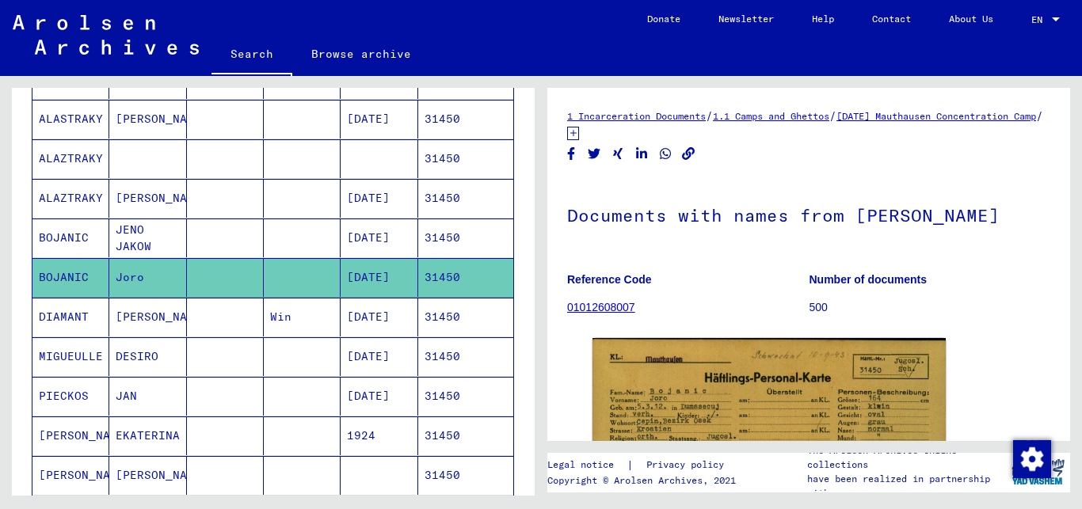
click at [466, 277] on mat-cell "31450" at bounding box center [465, 277] width 95 height 39
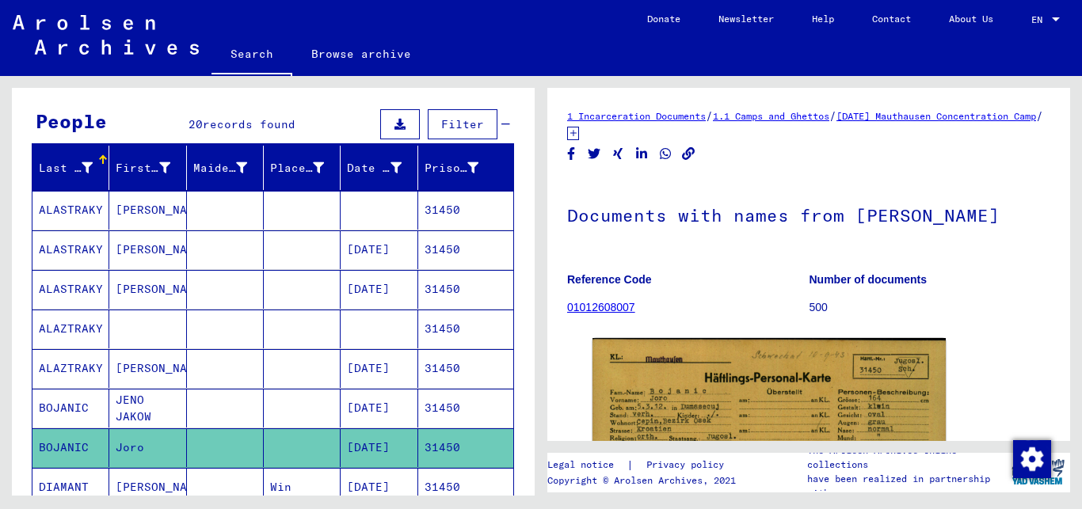
scroll to position [129, 0]
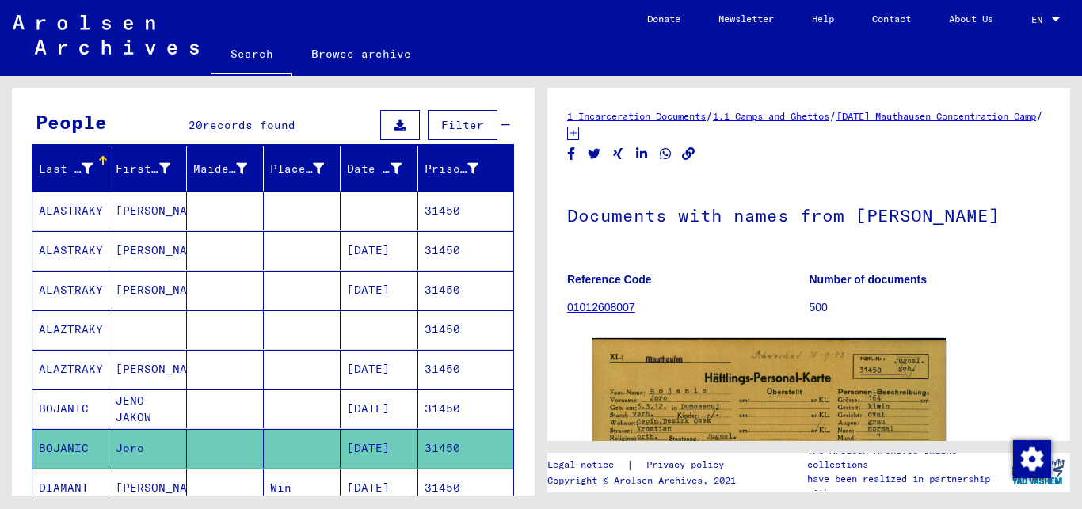
click at [294, 417] on mat-cell at bounding box center [302, 409] width 77 height 39
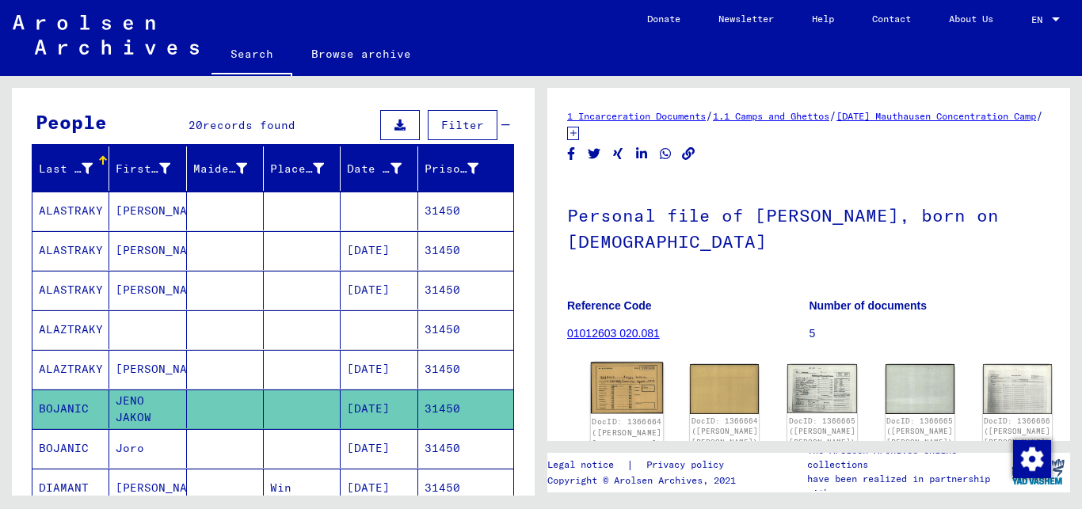
click at [614, 378] on img at bounding box center [627, 388] width 73 height 51
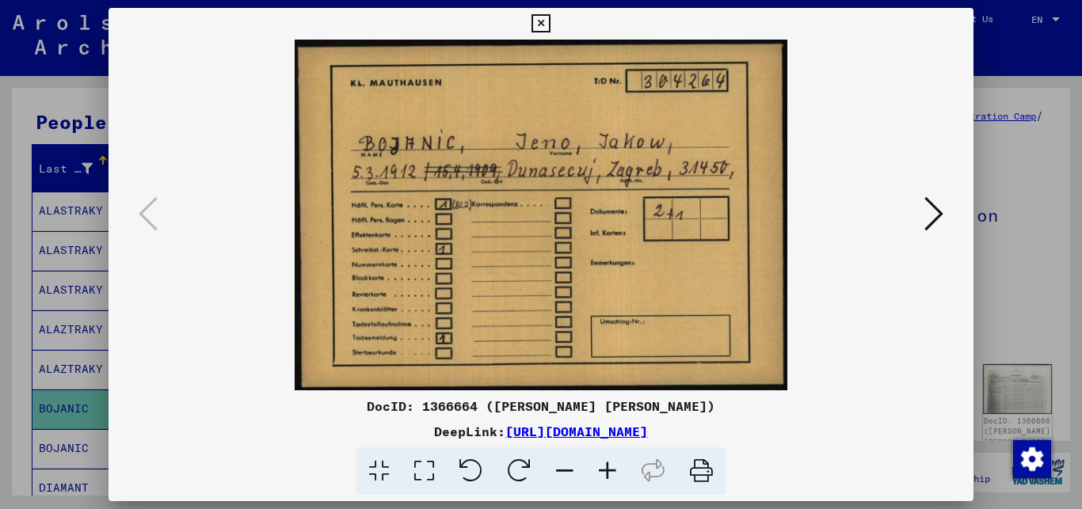
click at [936, 211] on icon at bounding box center [933, 214] width 19 height 38
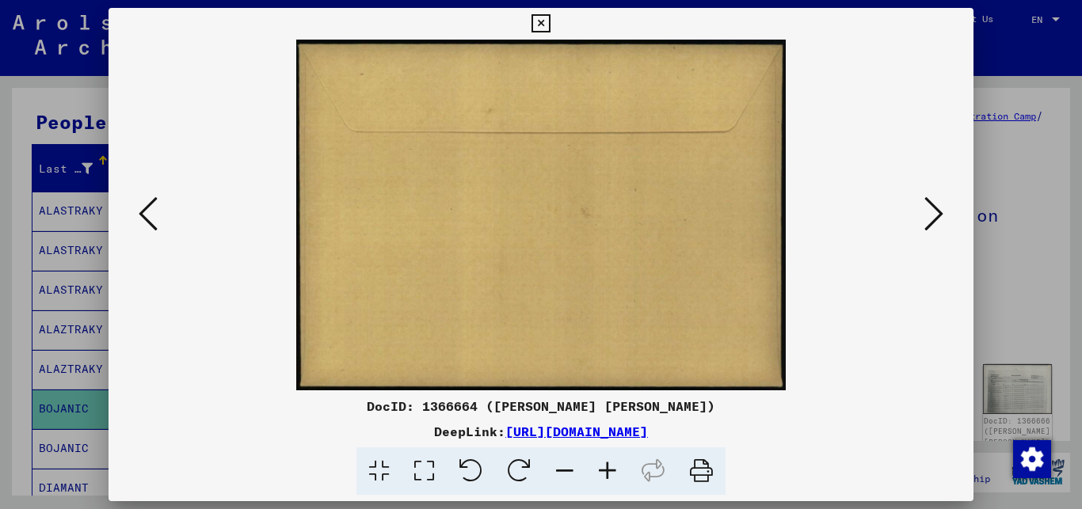
click at [936, 211] on icon at bounding box center [933, 214] width 19 height 38
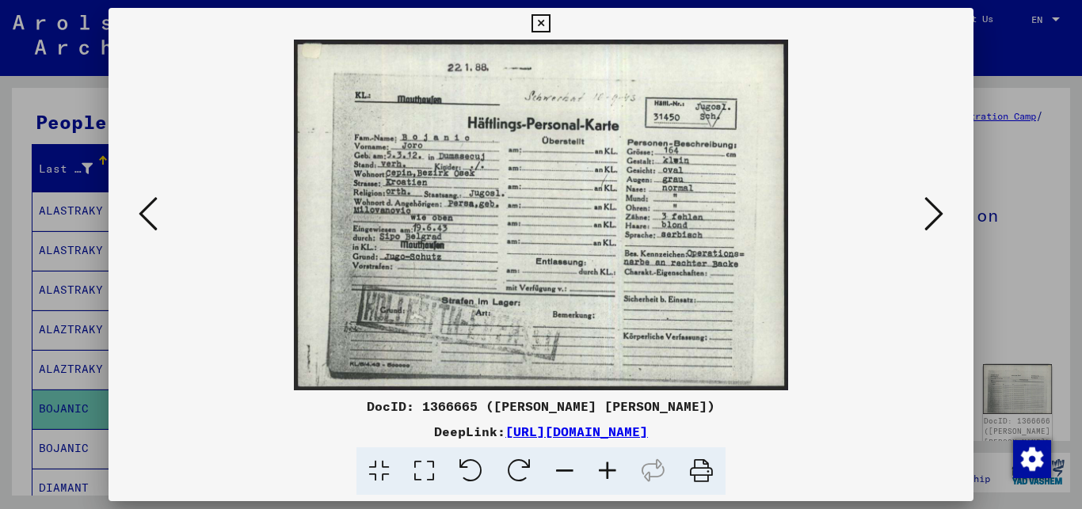
click at [936, 211] on icon at bounding box center [933, 214] width 19 height 38
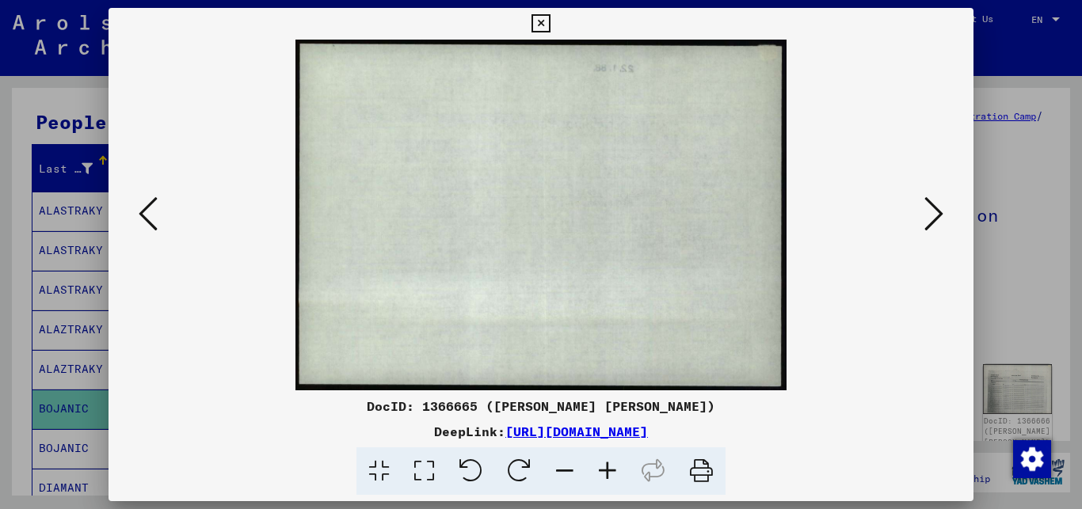
click at [936, 211] on icon at bounding box center [933, 214] width 19 height 38
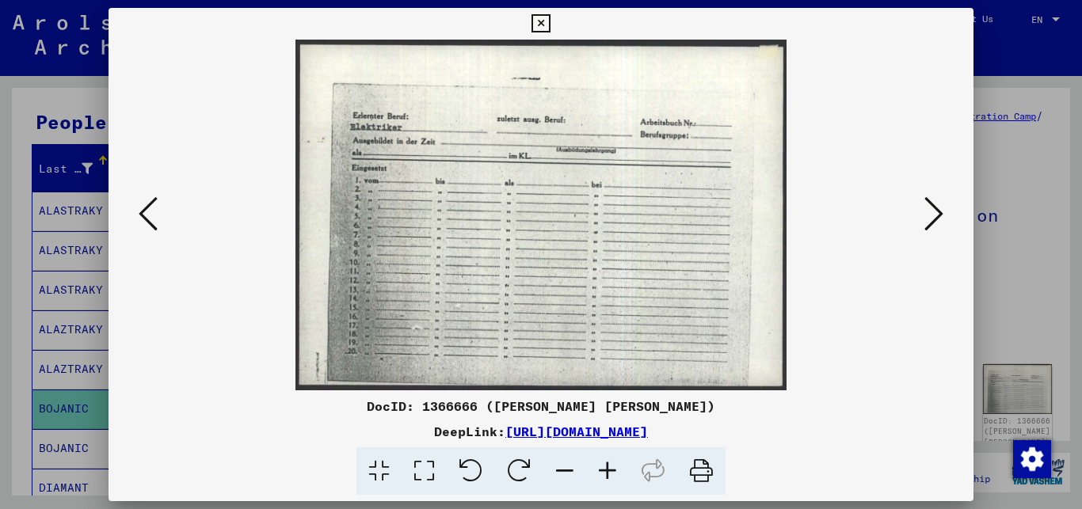
click at [936, 211] on icon at bounding box center [933, 214] width 19 height 38
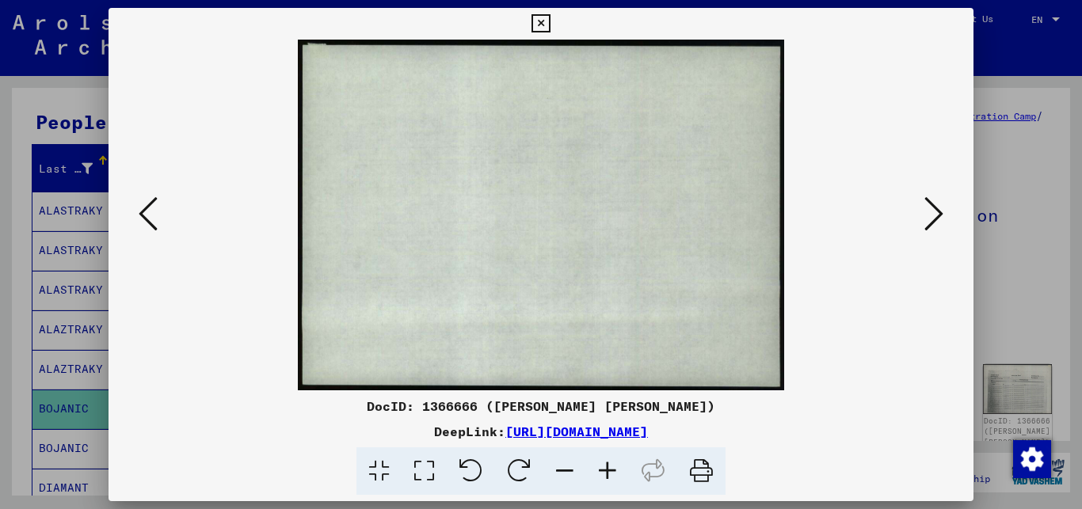
click at [936, 211] on icon at bounding box center [933, 214] width 19 height 38
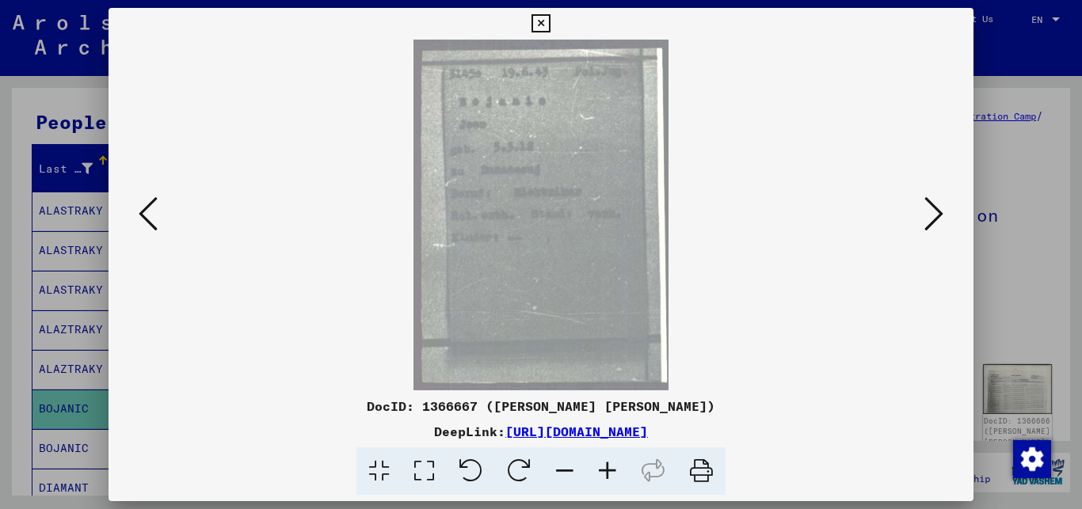
click at [936, 211] on icon at bounding box center [933, 214] width 19 height 38
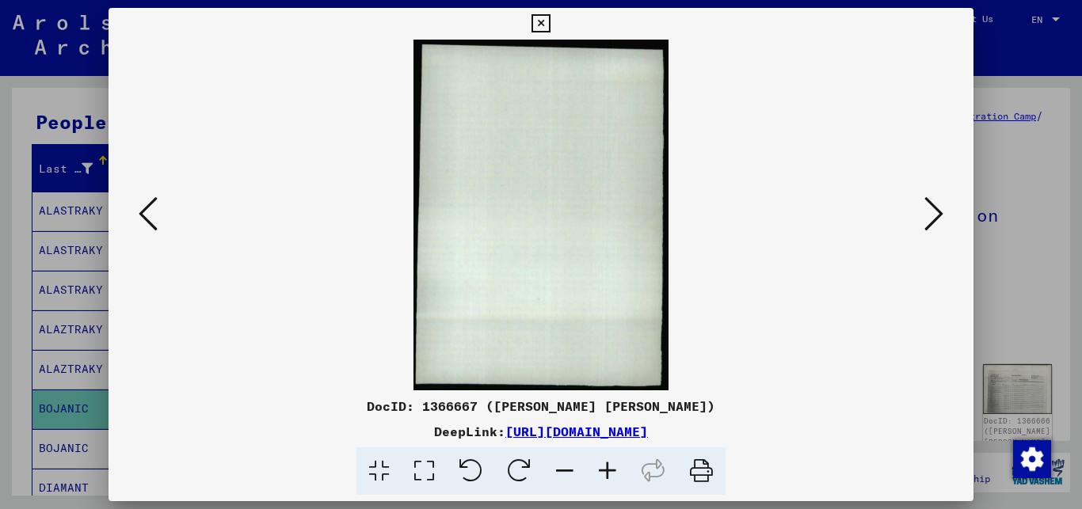
click at [936, 211] on icon at bounding box center [933, 214] width 19 height 38
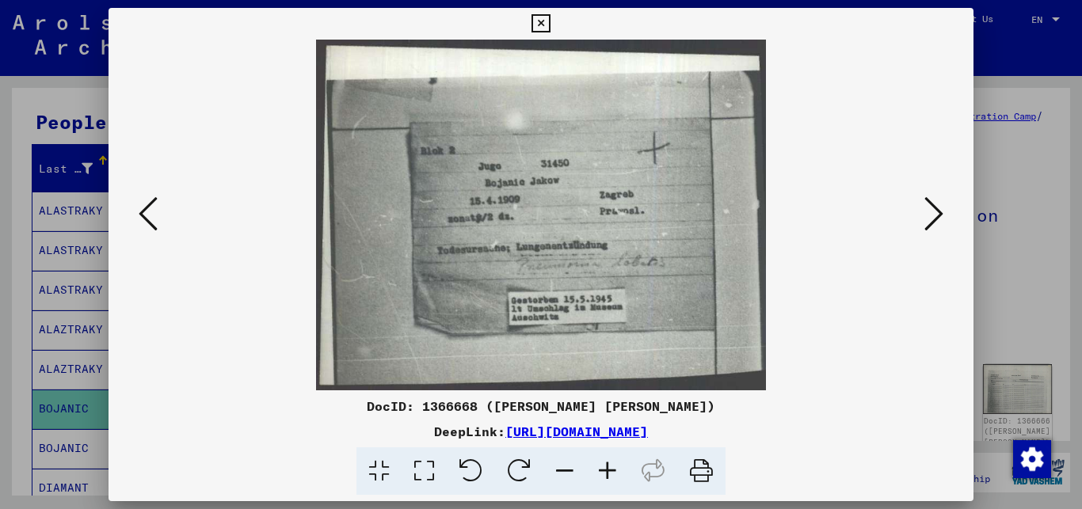
click at [613, 466] on icon at bounding box center [607, 472] width 43 height 48
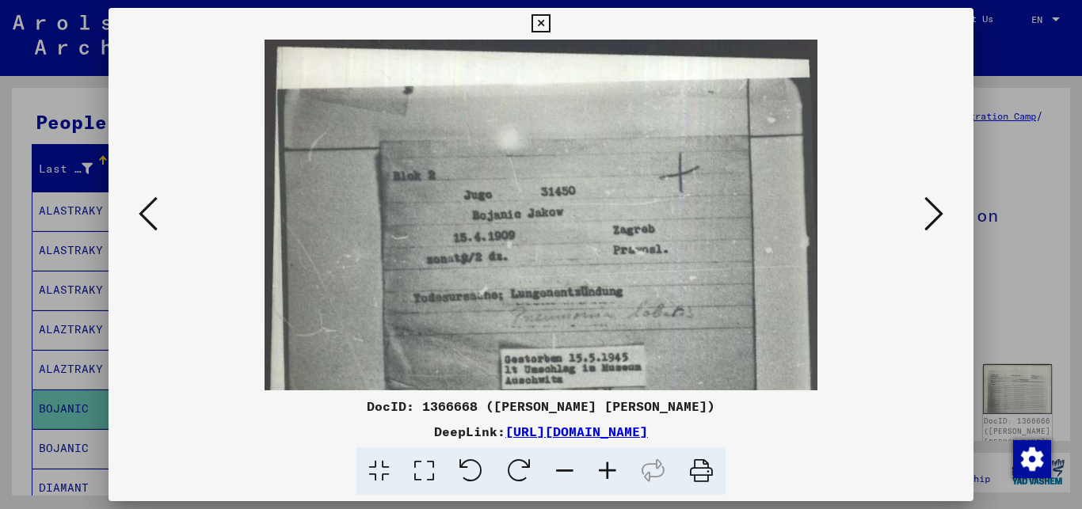
click at [613, 466] on icon at bounding box center [607, 472] width 43 height 48
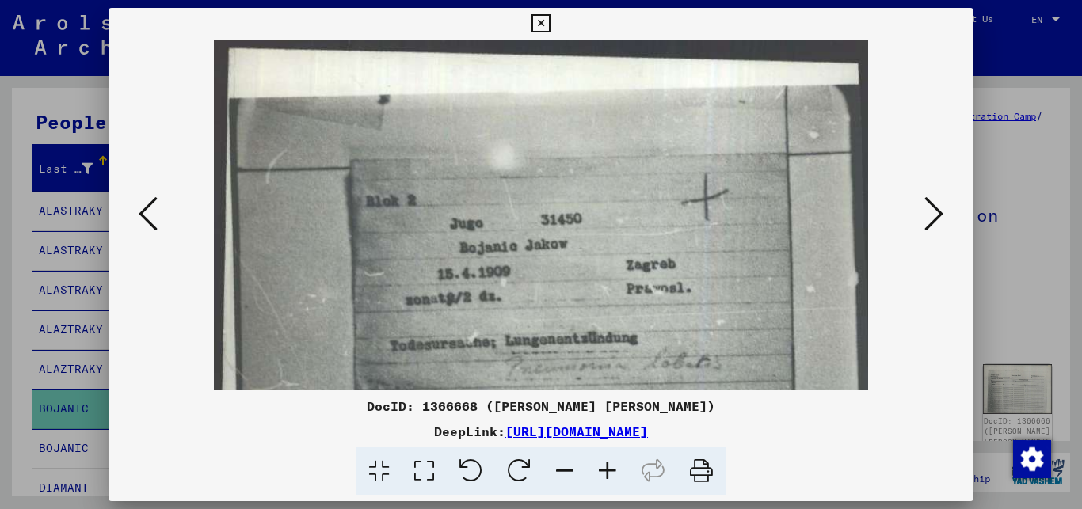
click at [613, 466] on icon at bounding box center [607, 472] width 43 height 48
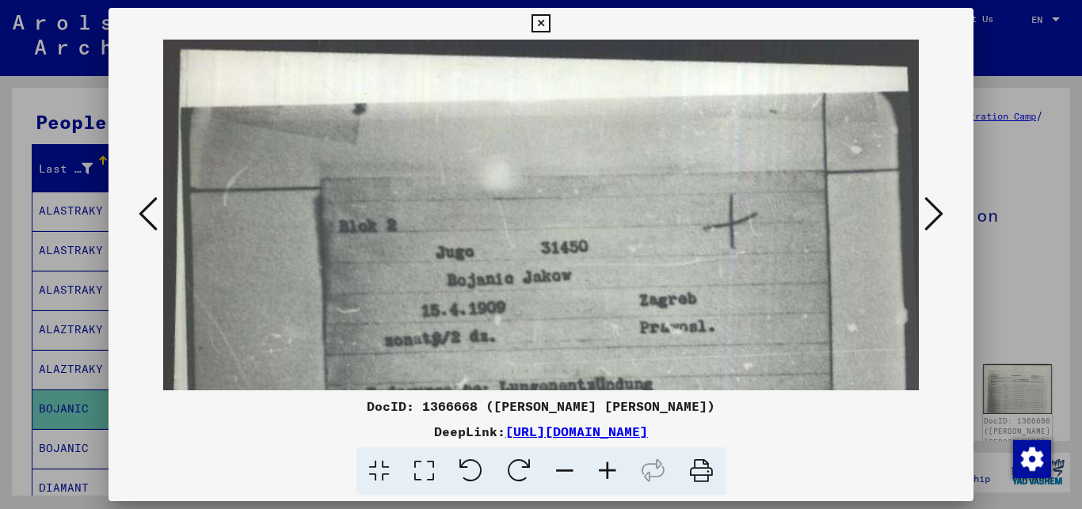
click at [613, 466] on icon at bounding box center [607, 472] width 43 height 48
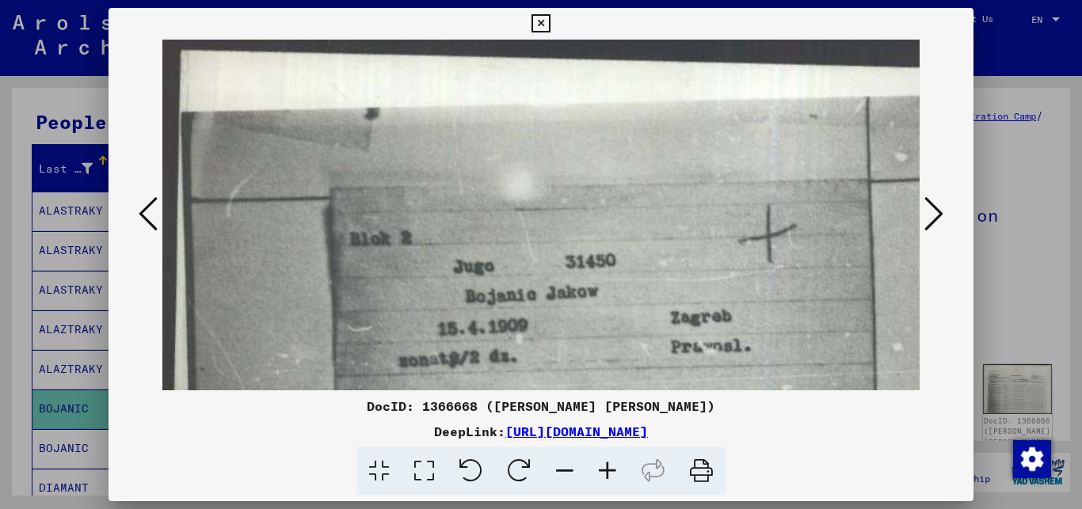
click at [1015, 298] on div at bounding box center [541, 254] width 1082 height 509
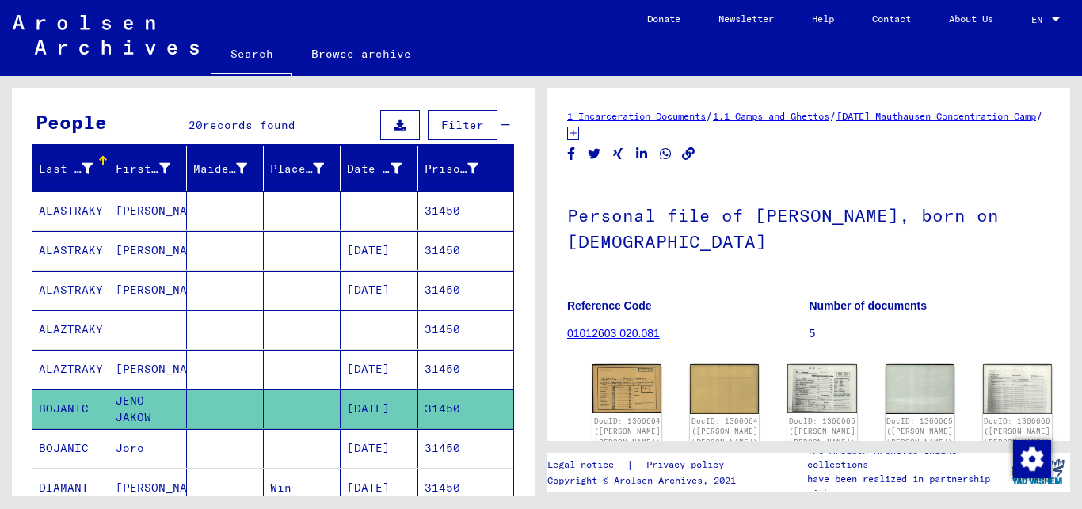
click at [465, 406] on mat-cell "31450" at bounding box center [465, 409] width 95 height 39
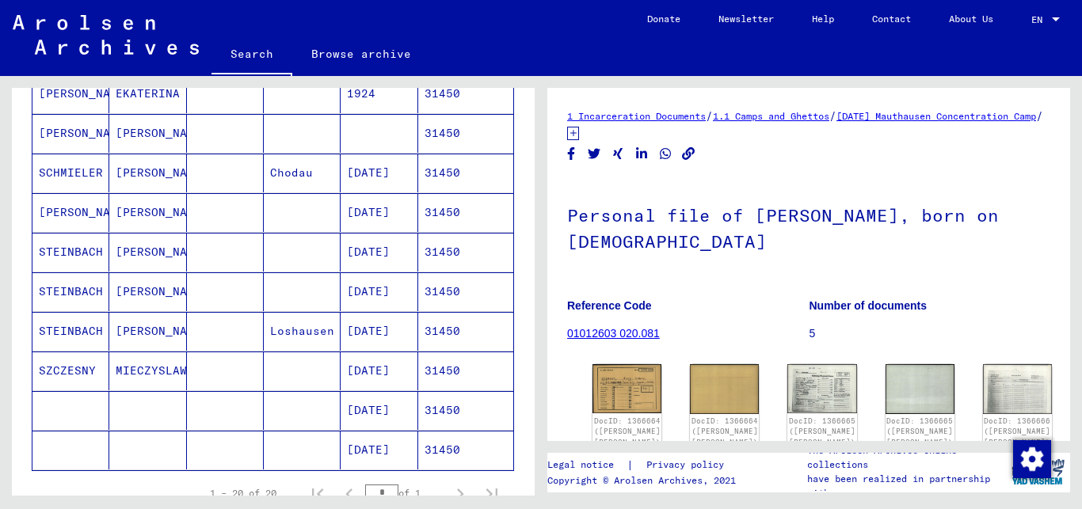
scroll to position [685, 0]
